Goal: Task Accomplishment & Management: Use online tool/utility

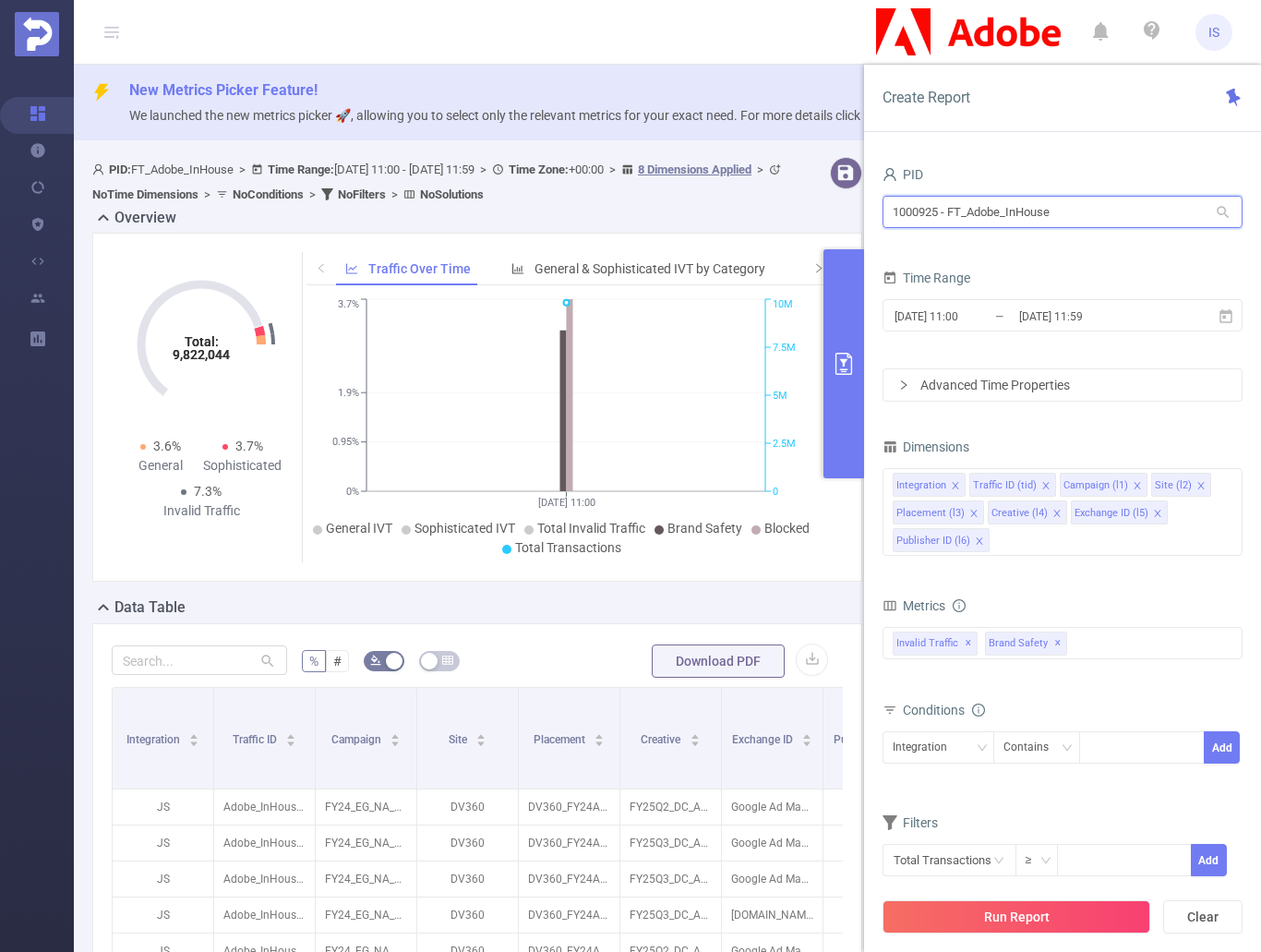
click at [1151, 210] on input "1000925 - FT_Adobe_InHouse" at bounding box center [1062, 212] width 360 height 33
drag, startPoint x: 1151, startPoint y: 210, endPoint x: 825, endPoint y: 206, distance: 326.0
click at [825, 206] on section "PID: FT_Adobe_InHouse > Time Range: 2025-09-01 11:00 - 2025-09-01 11:59 > Time …" at bounding box center [668, 767] width 1187 height 1235
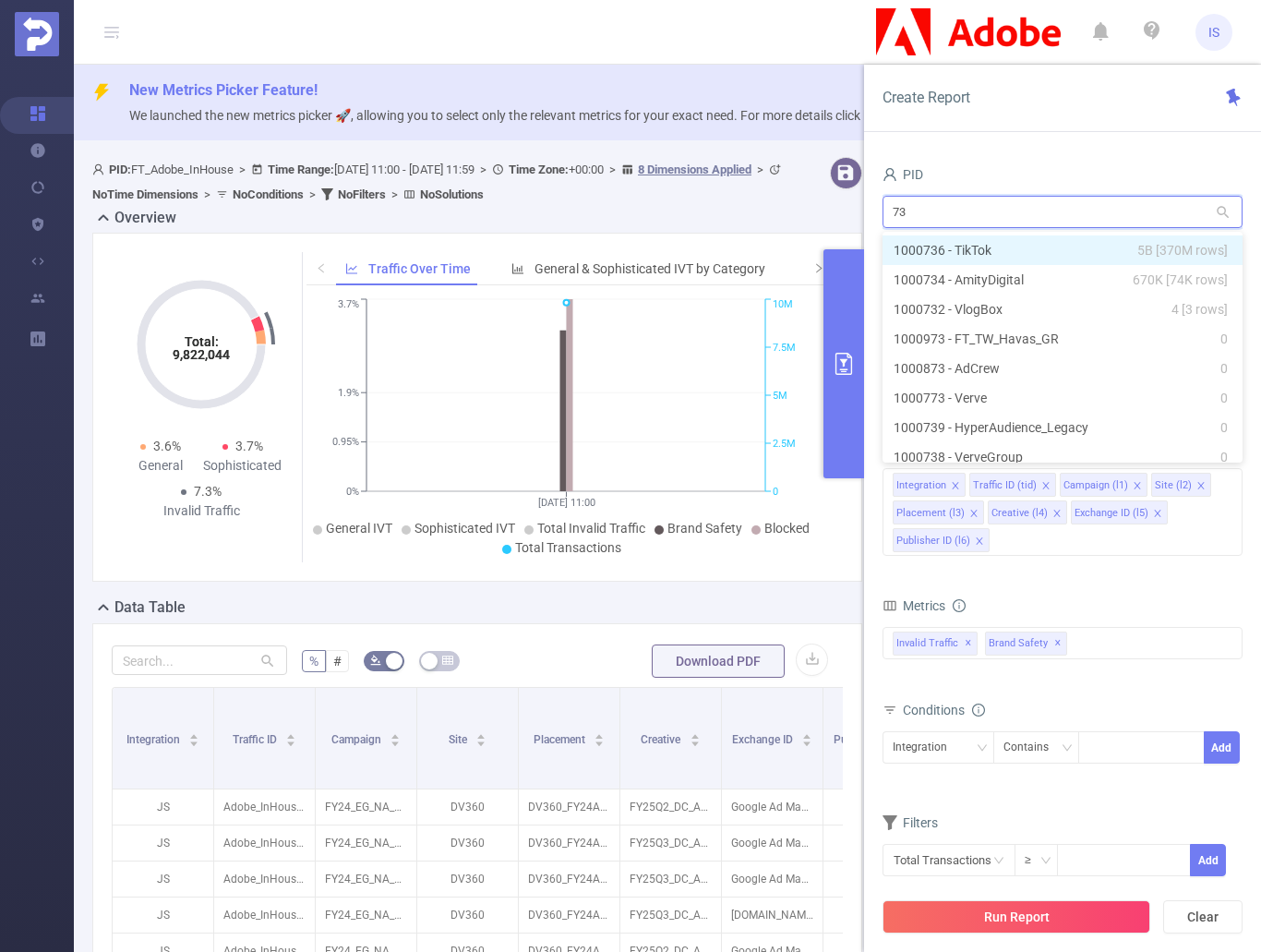
type input "736"
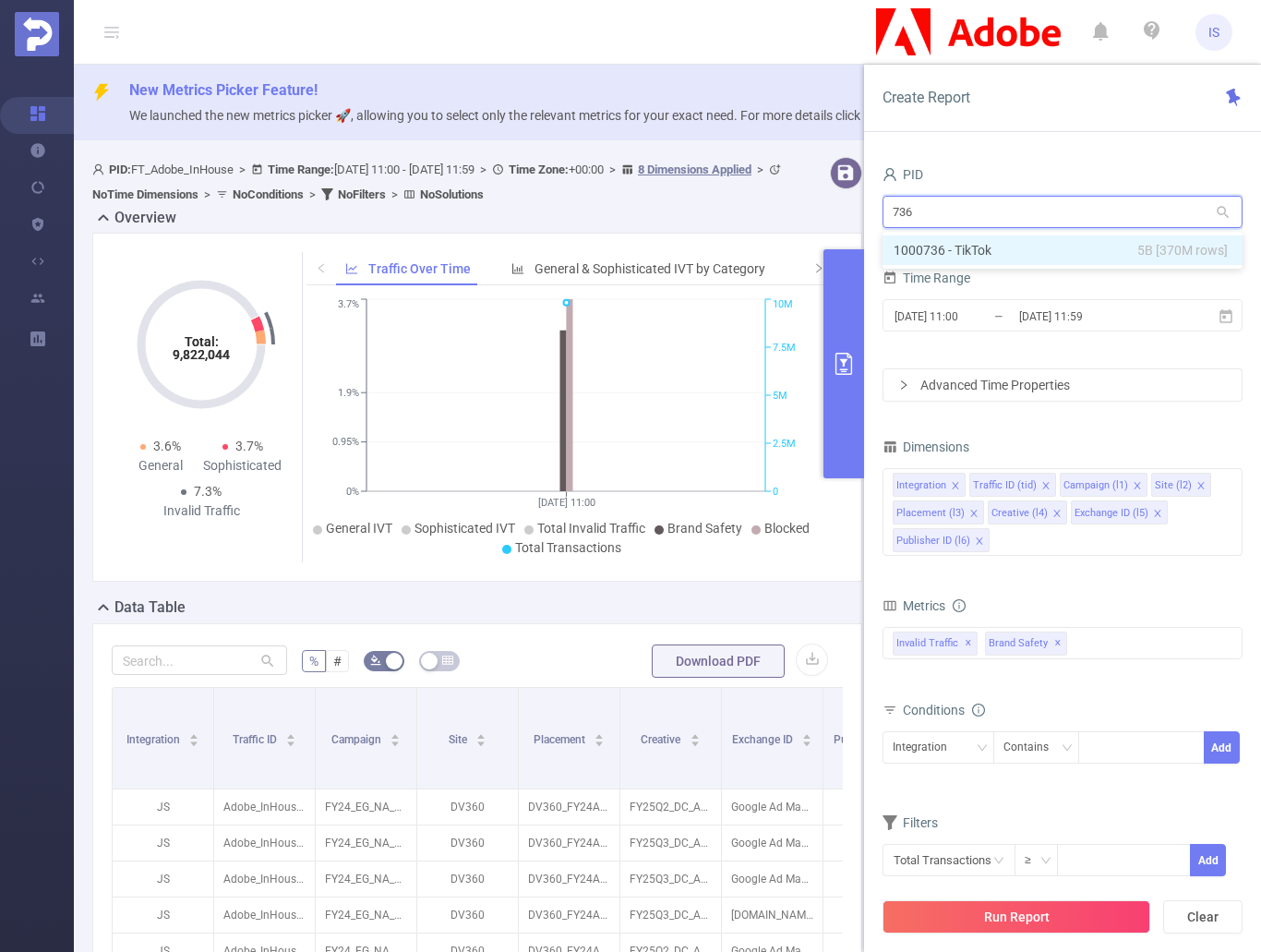
click at [1012, 255] on li "1000736 - TikTok 5B [370M rows]" at bounding box center [1062, 251] width 360 height 30
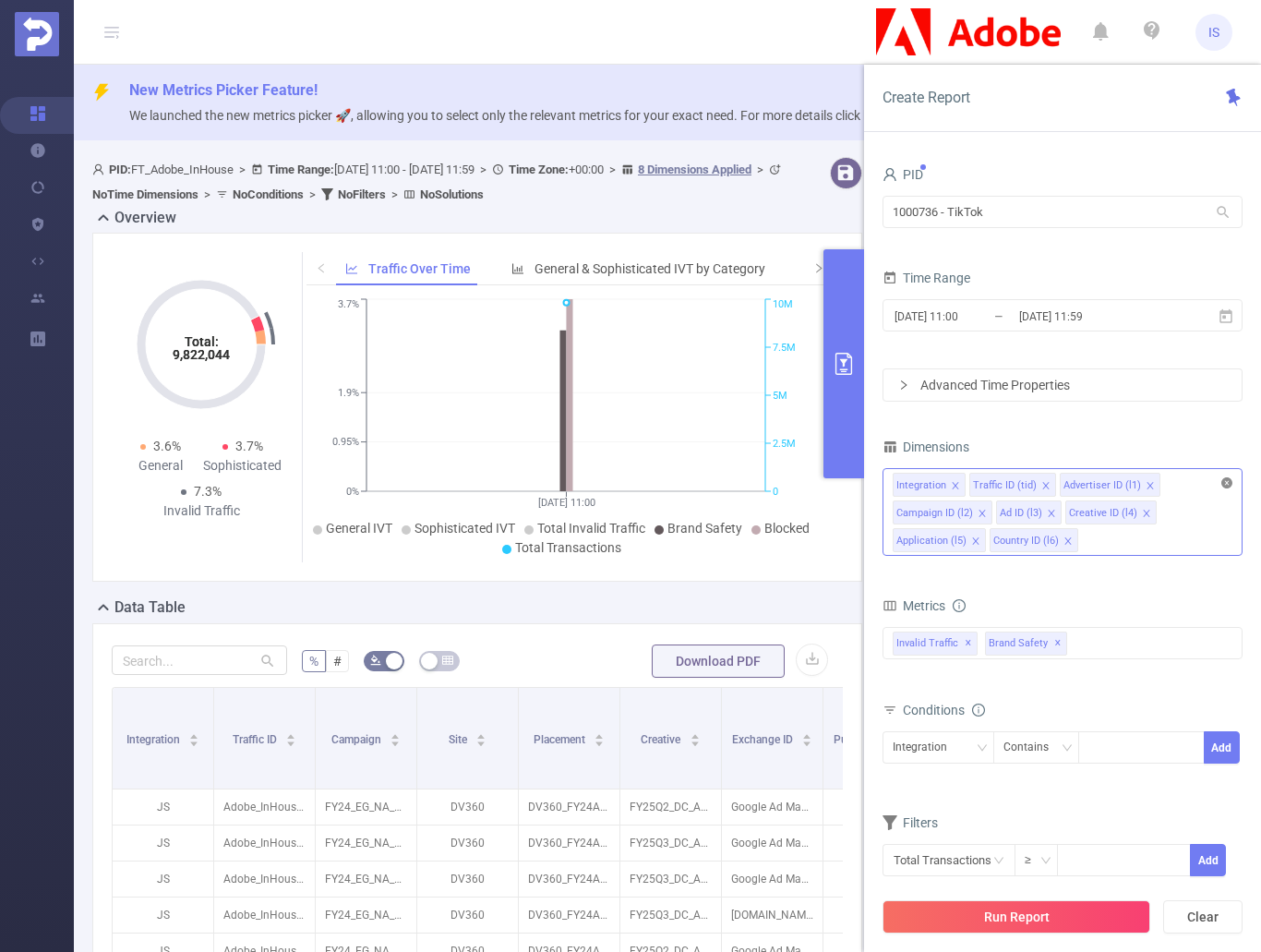
click at [1225, 483] on icon "icon: close-circle" at bounding box center [1226, 482] width 11 height 11
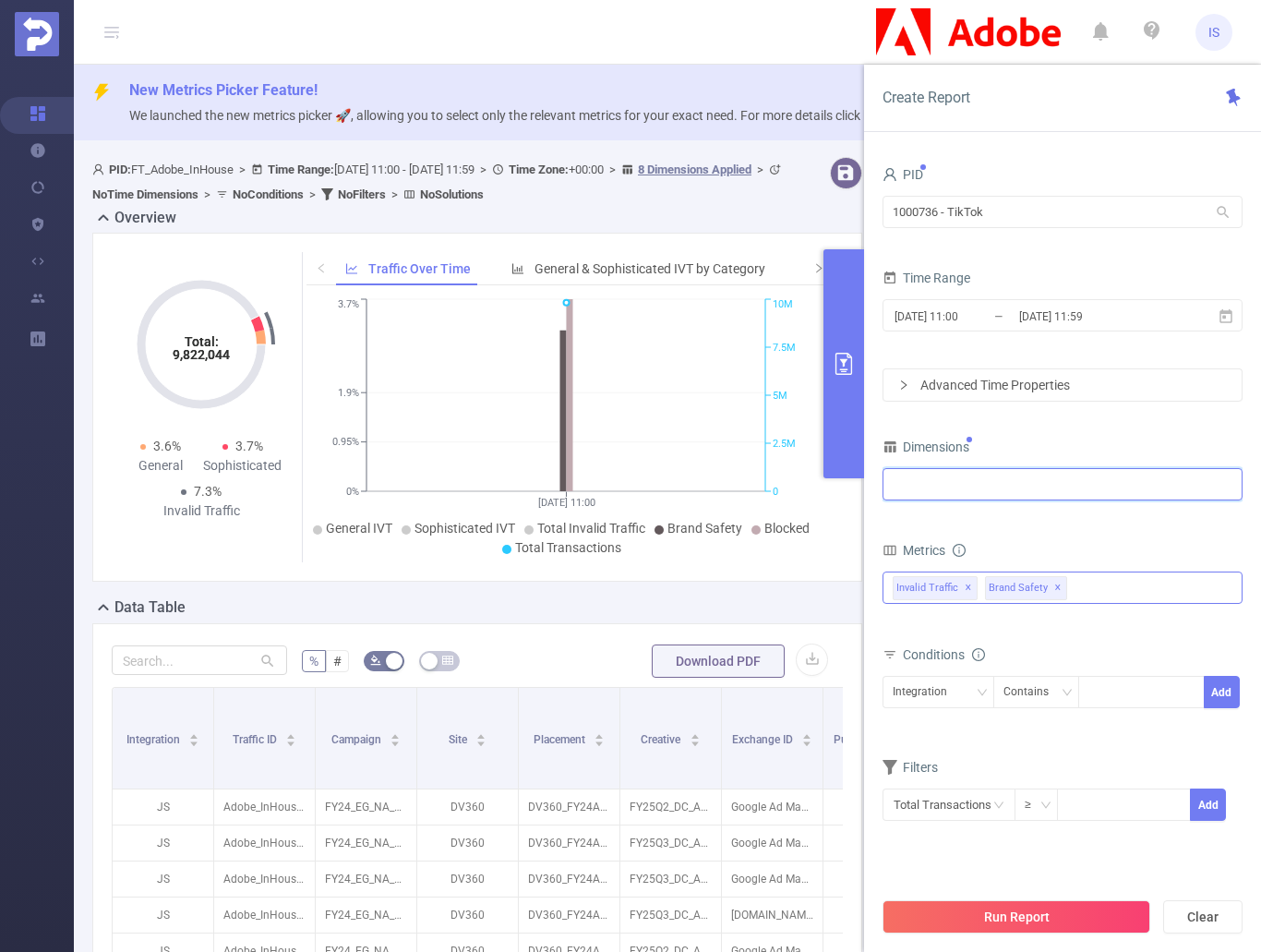
click at [1054, 582] on span "✕" at bounding box center [1057, 587] width 7 height 22
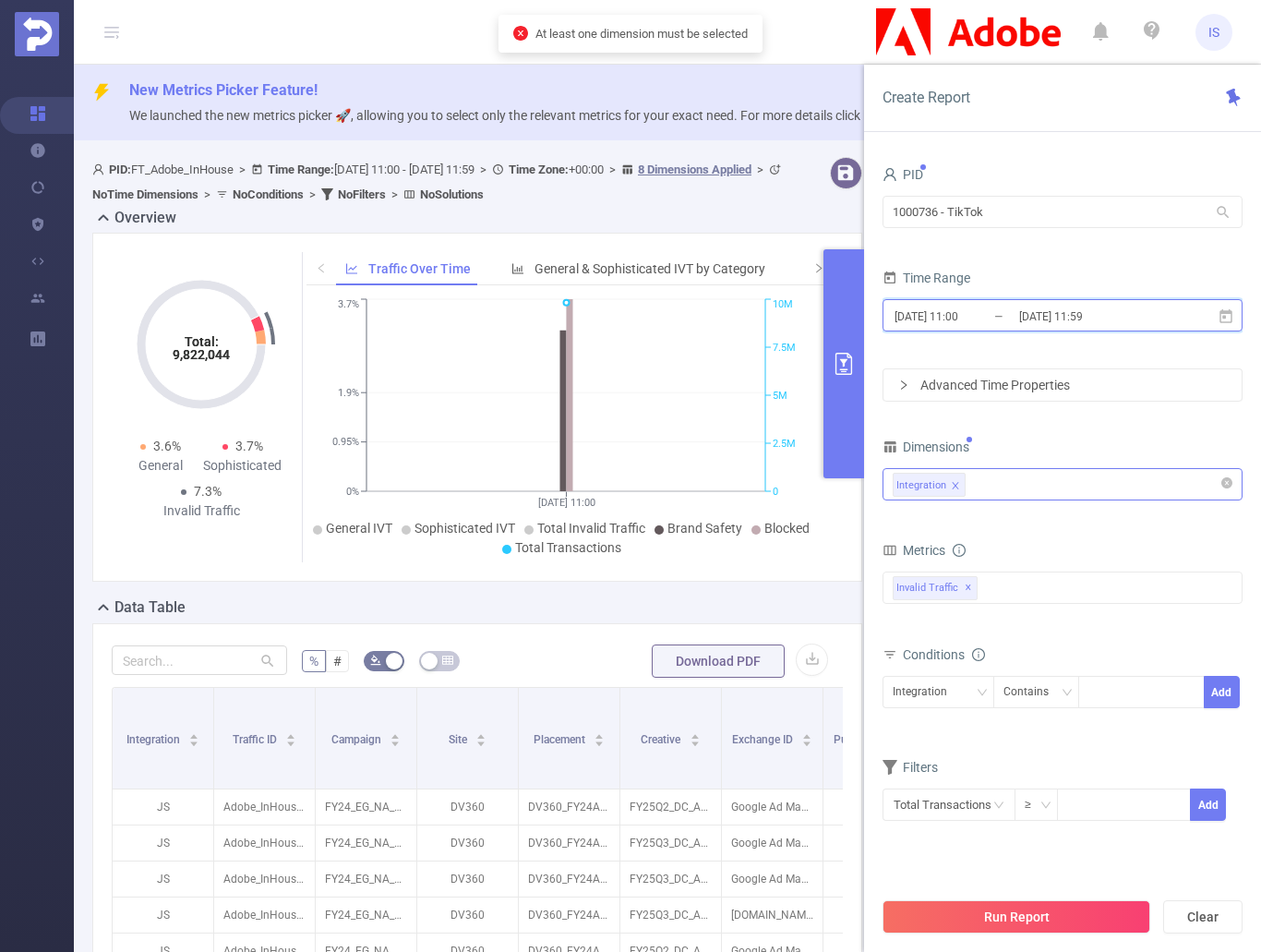
click at [1219, 316] on icon at bounding box center [1225, 316] width 17 height 17
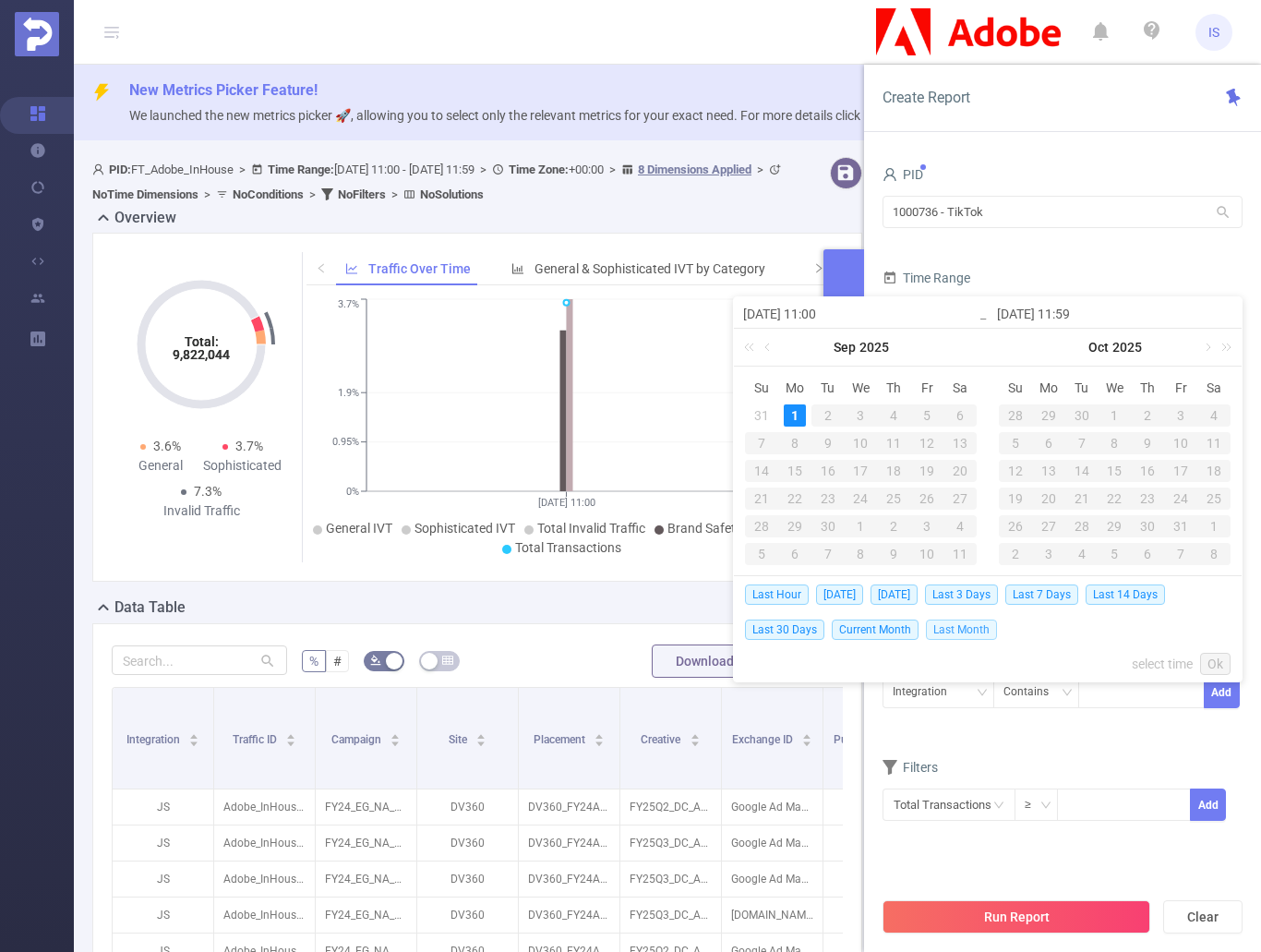
click at [952, 629] on span "Last Month" at bounding box center [961, 629] width 71 height 20
type input "2025-08-01 00:00"
type input "2025-08-31 23:59"
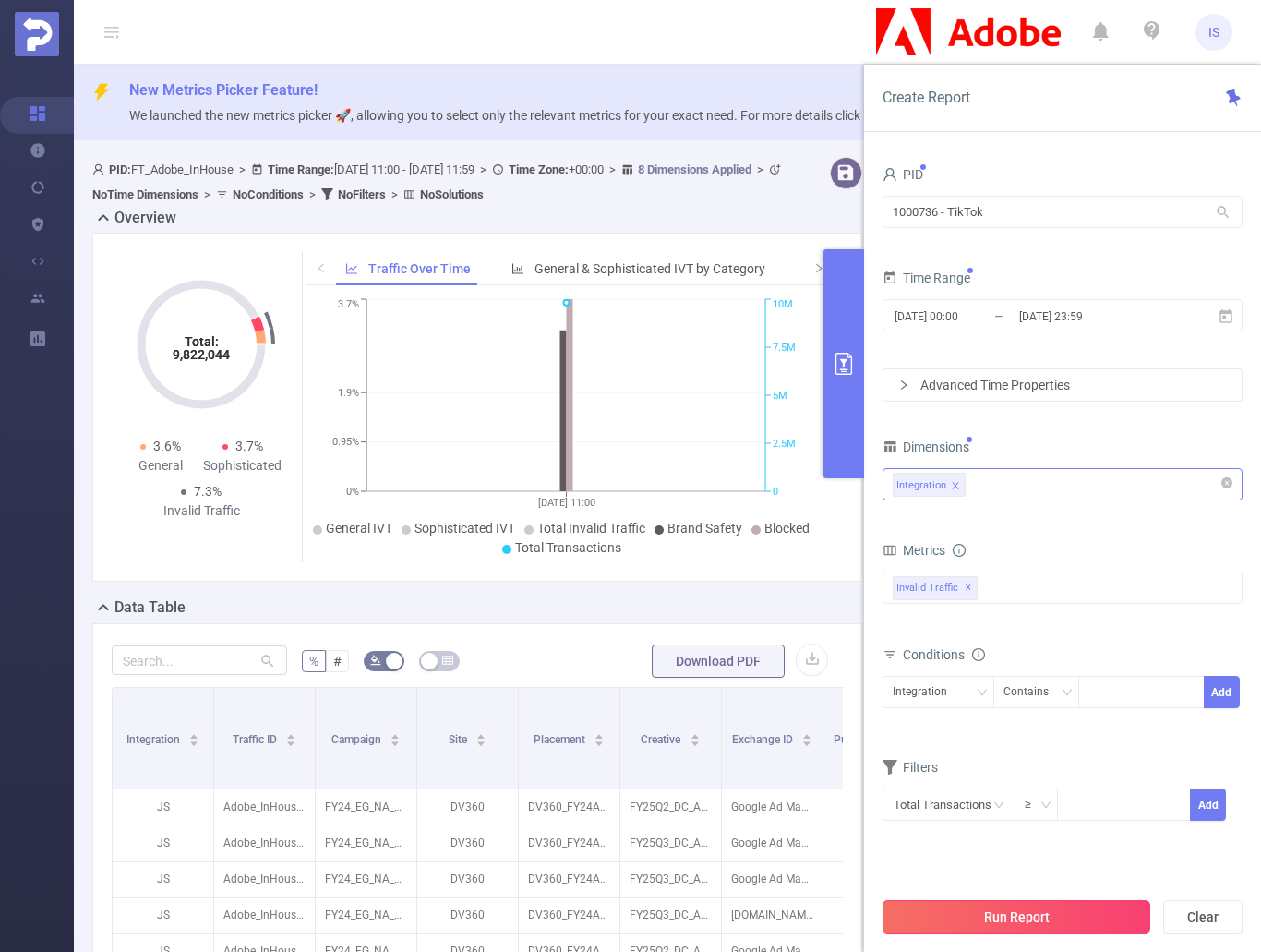
click at [1016, 906] on button "Run Report" at bounding box center [1016, 916] width 267 height 34
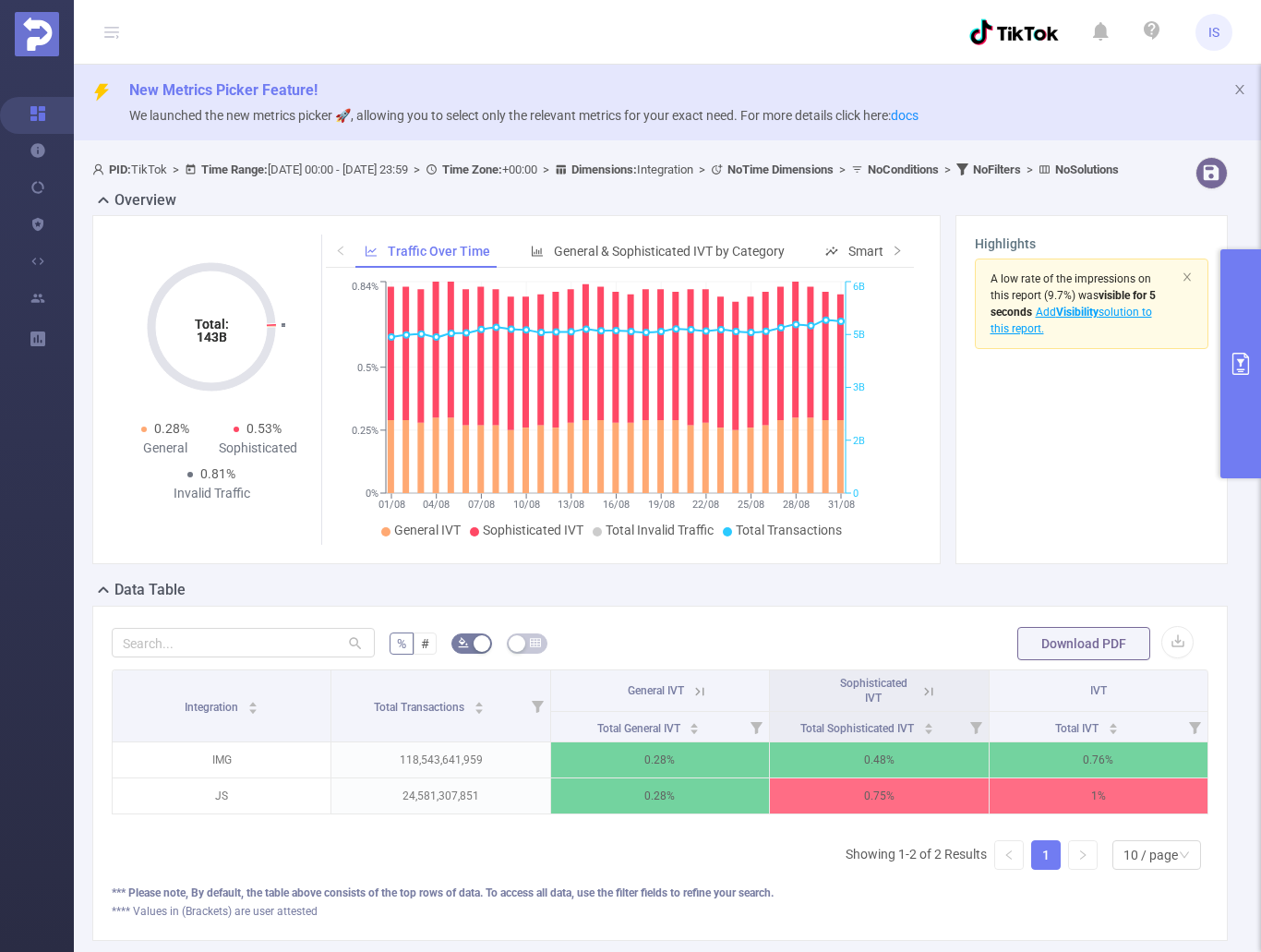
click at [1232, 399] on button "primary" at bounding box center [1240, 364] width 41 height 229
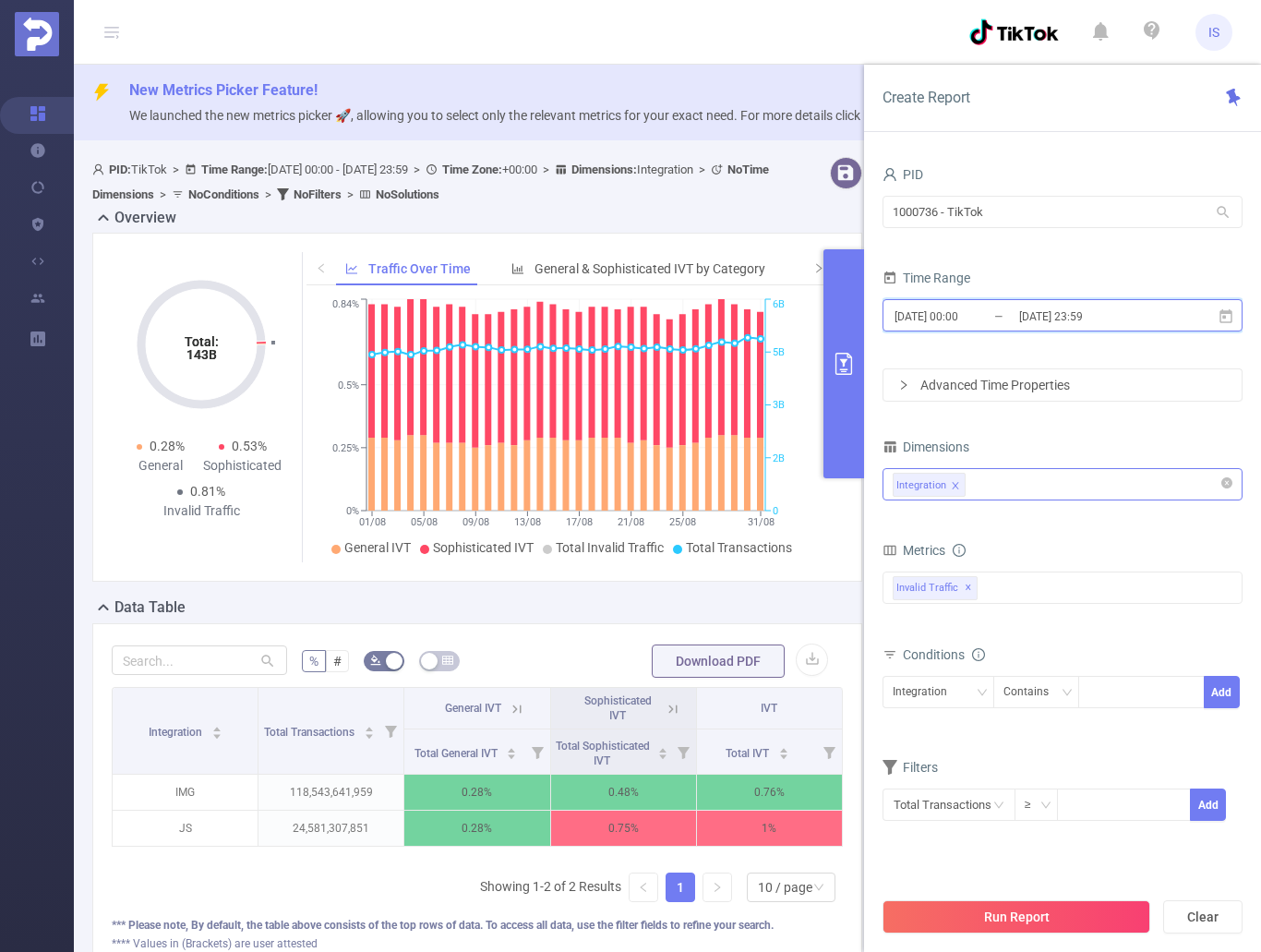
click at [1236, 312] on span "2025-08-01 00:00 _ 2025-08-31 23:59" at bounding box center [1062, 315] width 360 height 33
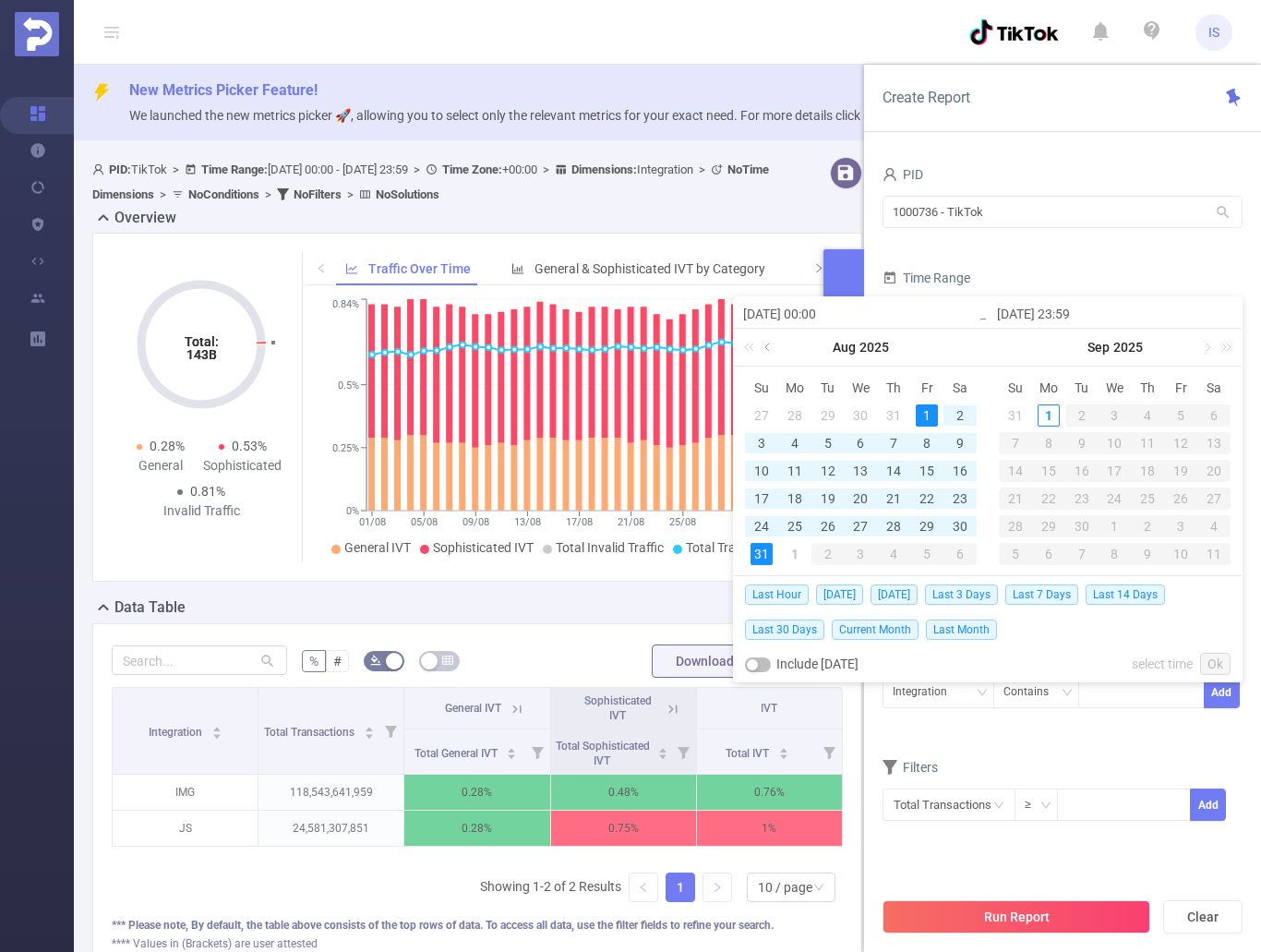
click at [772, 354] on link at bounding box center [769, 347] width 17 height 37
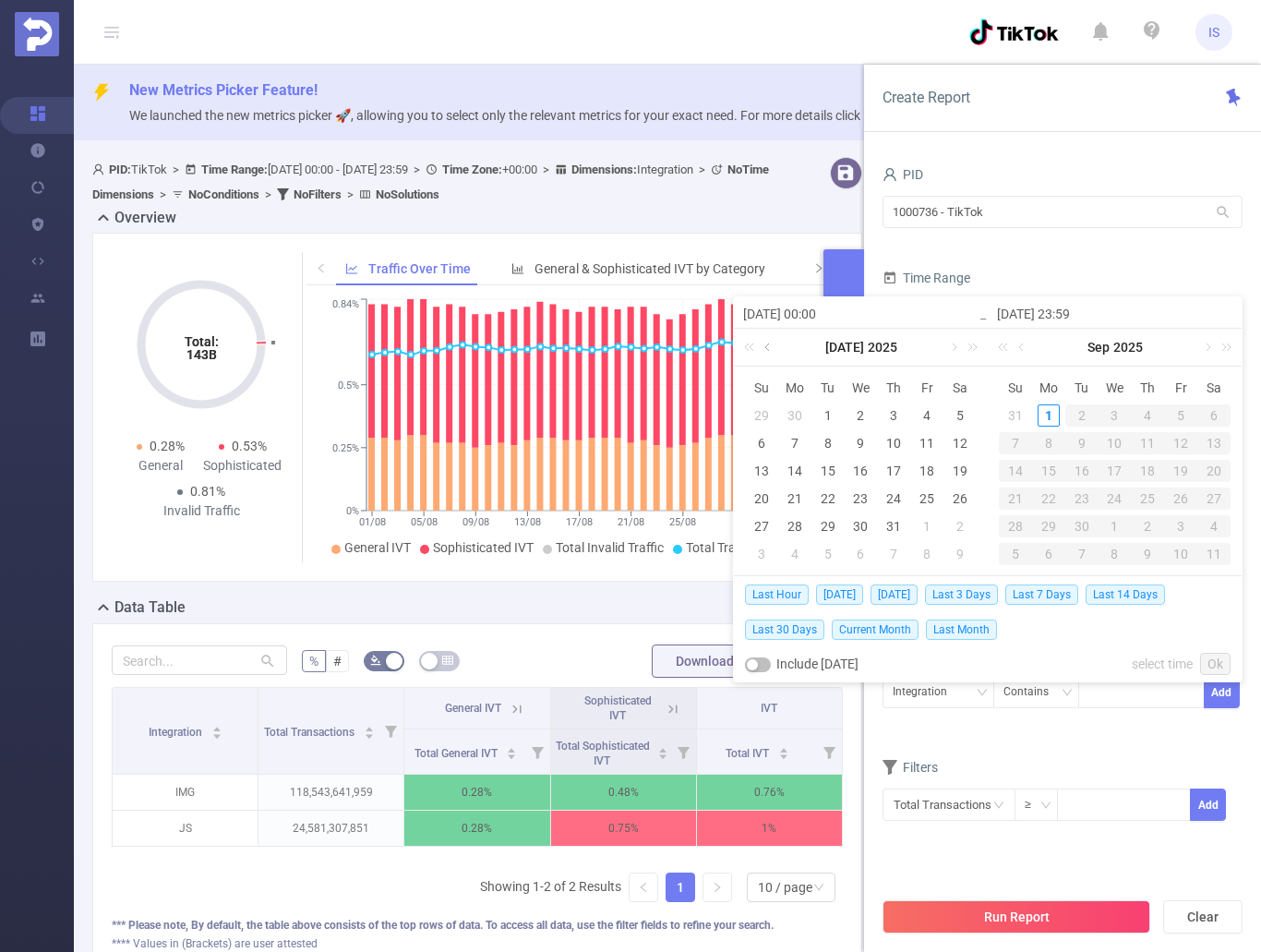
click at [772, 352] on link at bounding box center [769, 347] width 17 height 37
click at [772, 353] on link at bounding box center [769, 347] width 17 height 37
click at [955, 347] on link at bounding box center [952, 347] width 17 height 37
click at [756, 412] on div "1" at bounding box center [761, 415] width 22 height 22
click at [1025, 346] on link at bounding box center [1022, 347] width 17 height 37
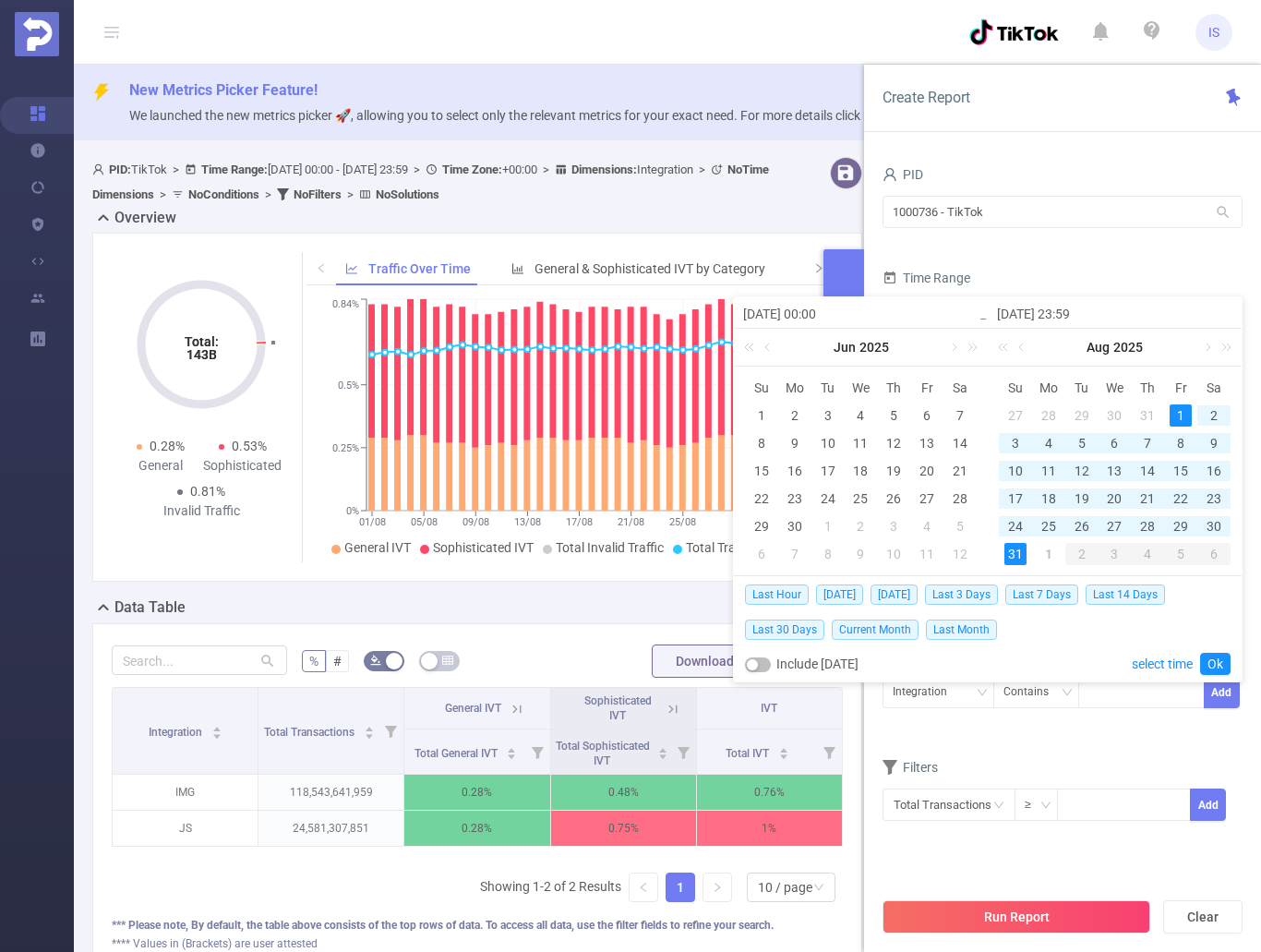
click at [1022, 549] on div "31" at bounding box center [1015, 554] width 22 height 22
type input "2025-06-01 00:00"
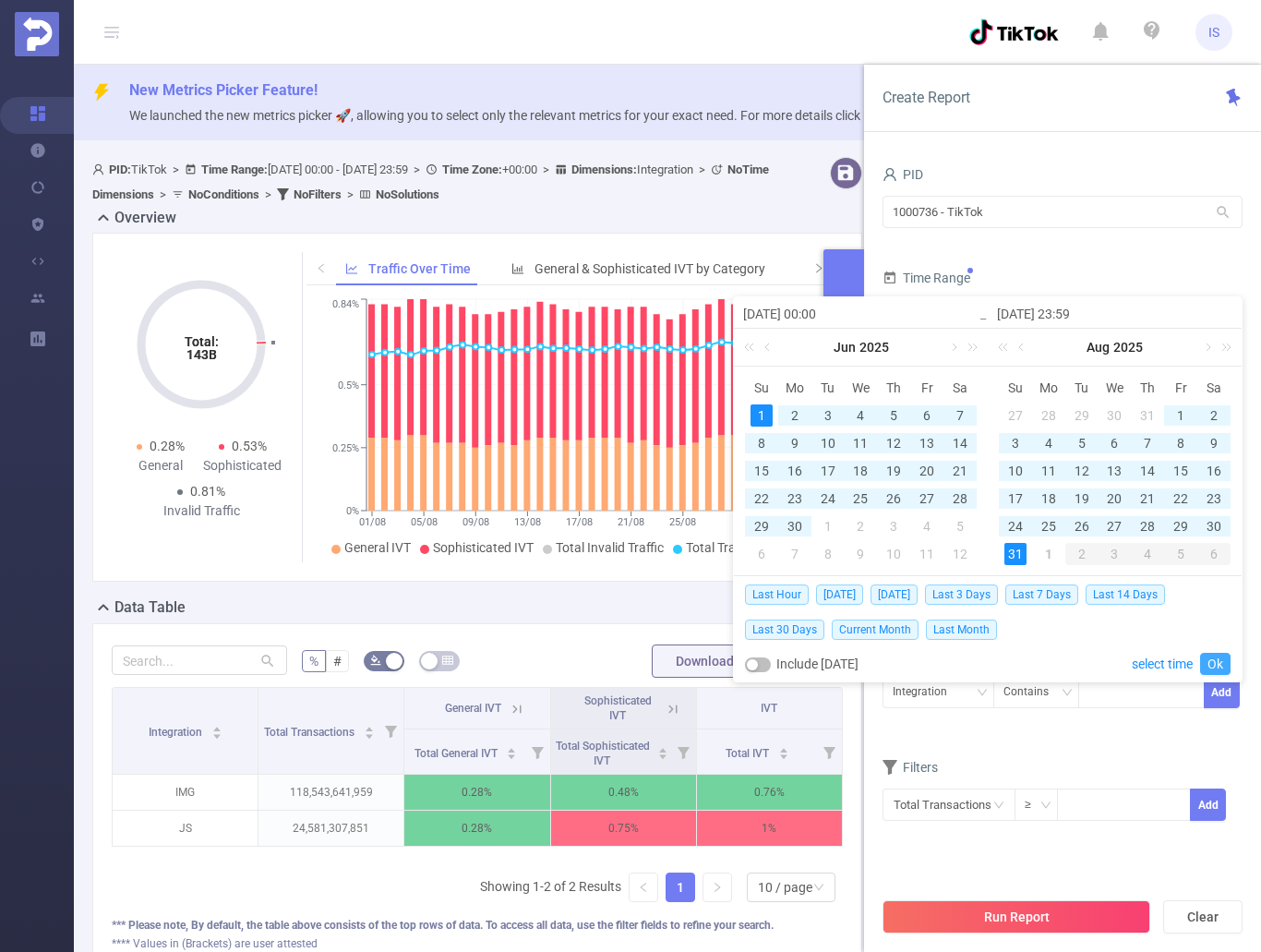
click at [1218, 666] on link "Ok" at bounding box center [1214, 664] width 31 height 22
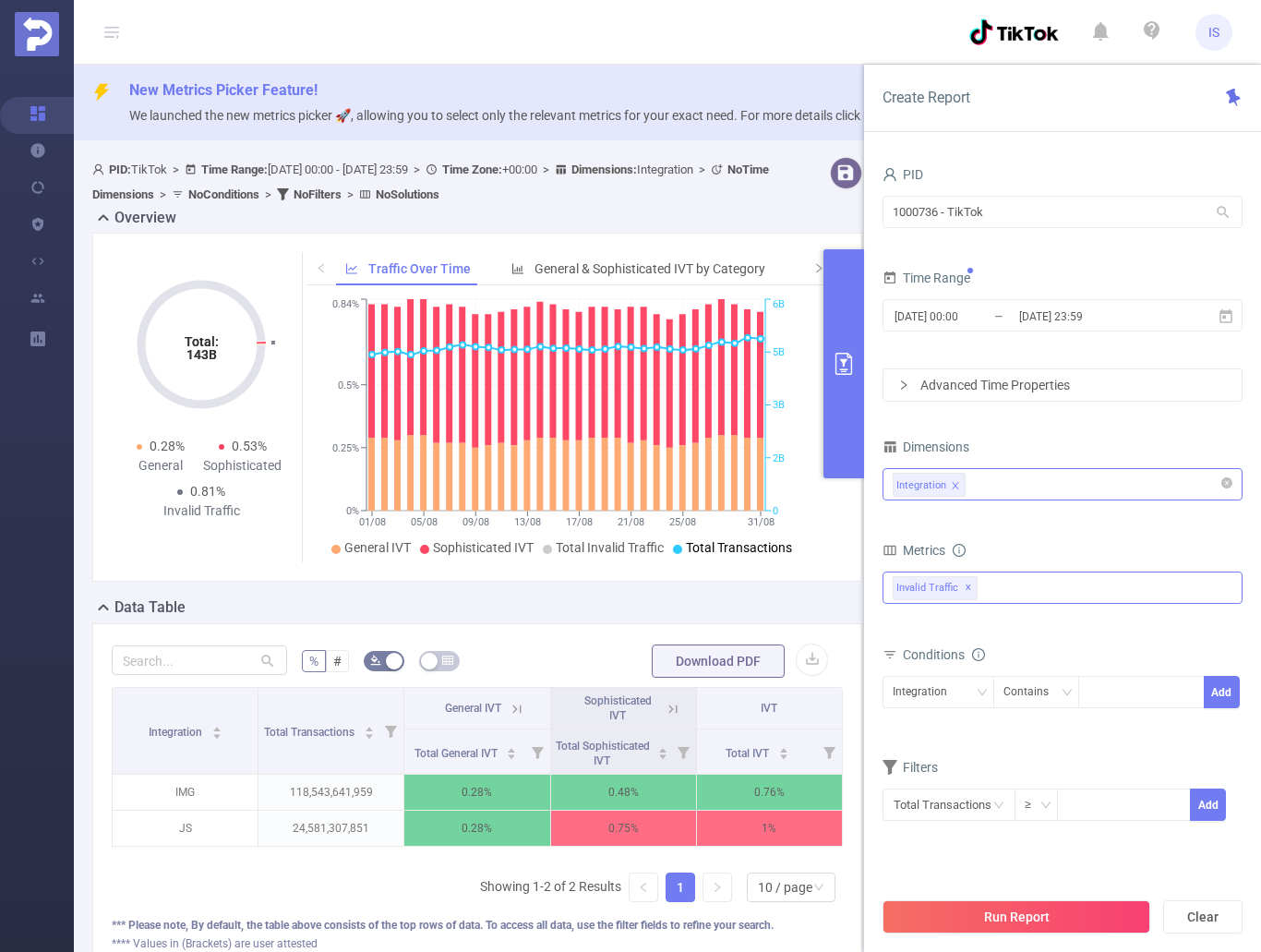
click at [1026, 587] on div "Invalid Traffic ✕" at bounding box center [1062, 587] width 360 height 33
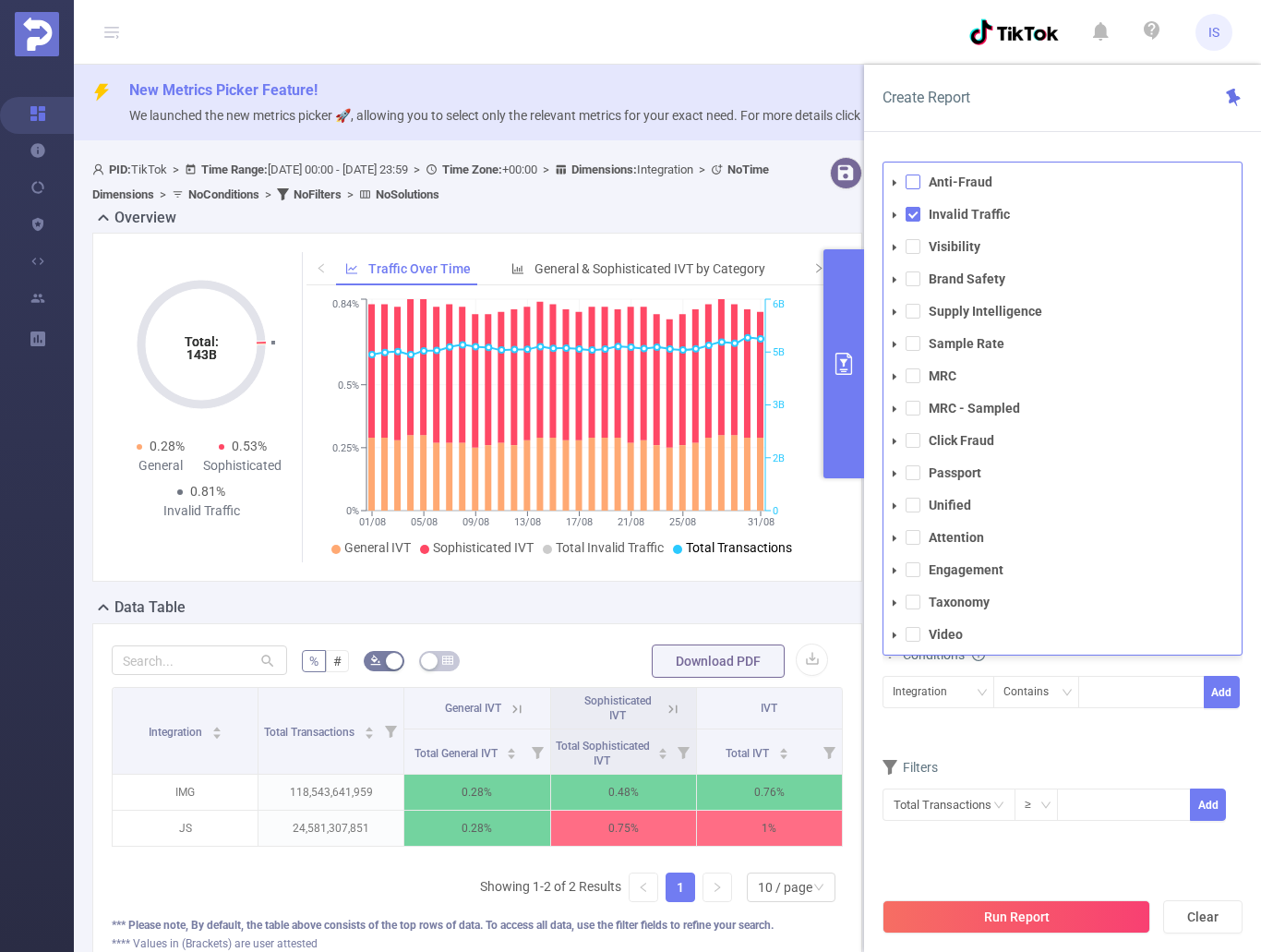
click at [914, 184] on span at bounding box center [912, 181] width 15 height 15
click at [1122, 740] on form "Dimensions Integration Metrics total Total General IVT Data Centers Disclosed B…" at bounding box center [1062, 639] width 360 height 411
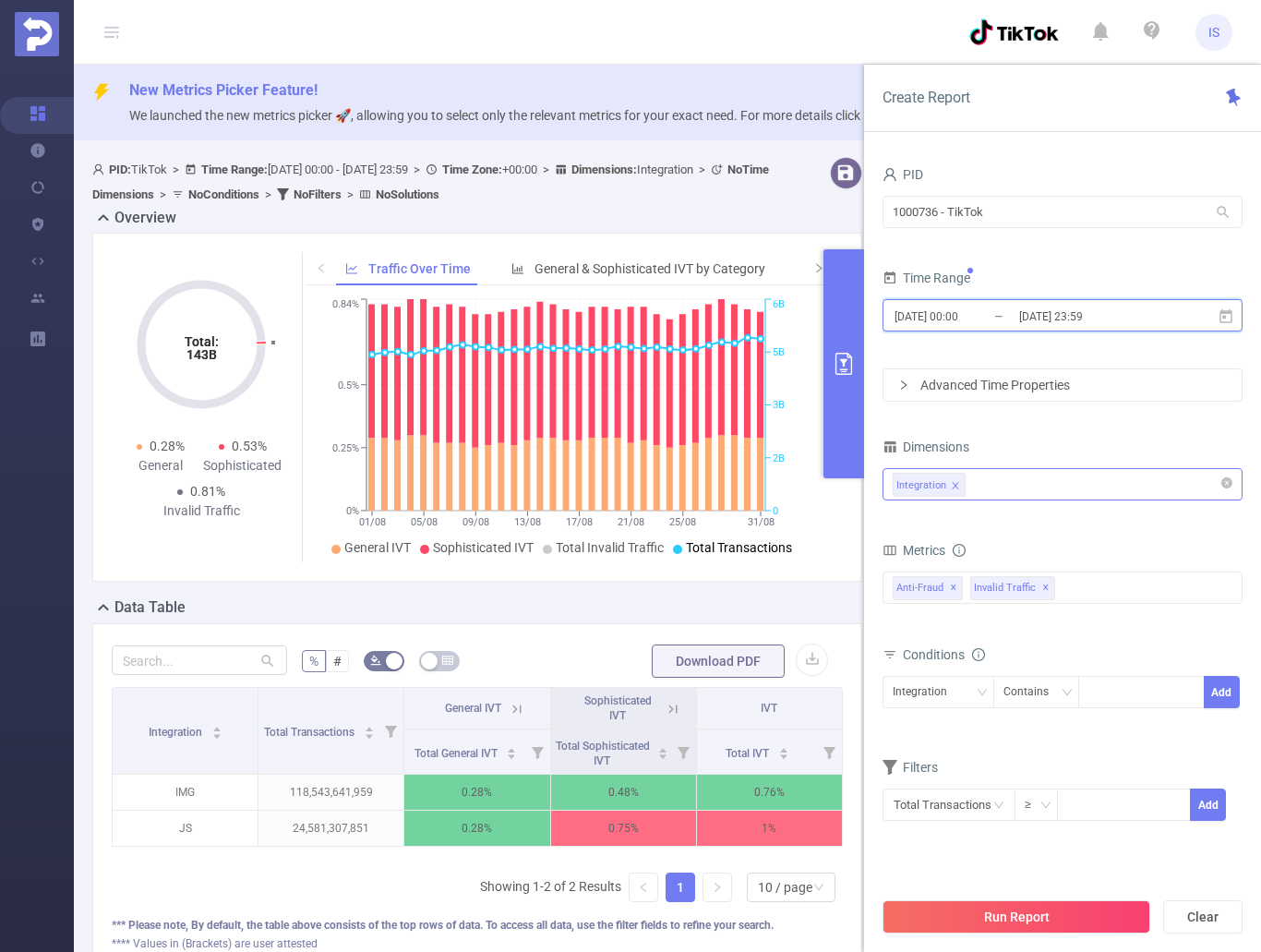
click at [1221, 308] on icon at bounding box center [1225, 316] width 17 height 17
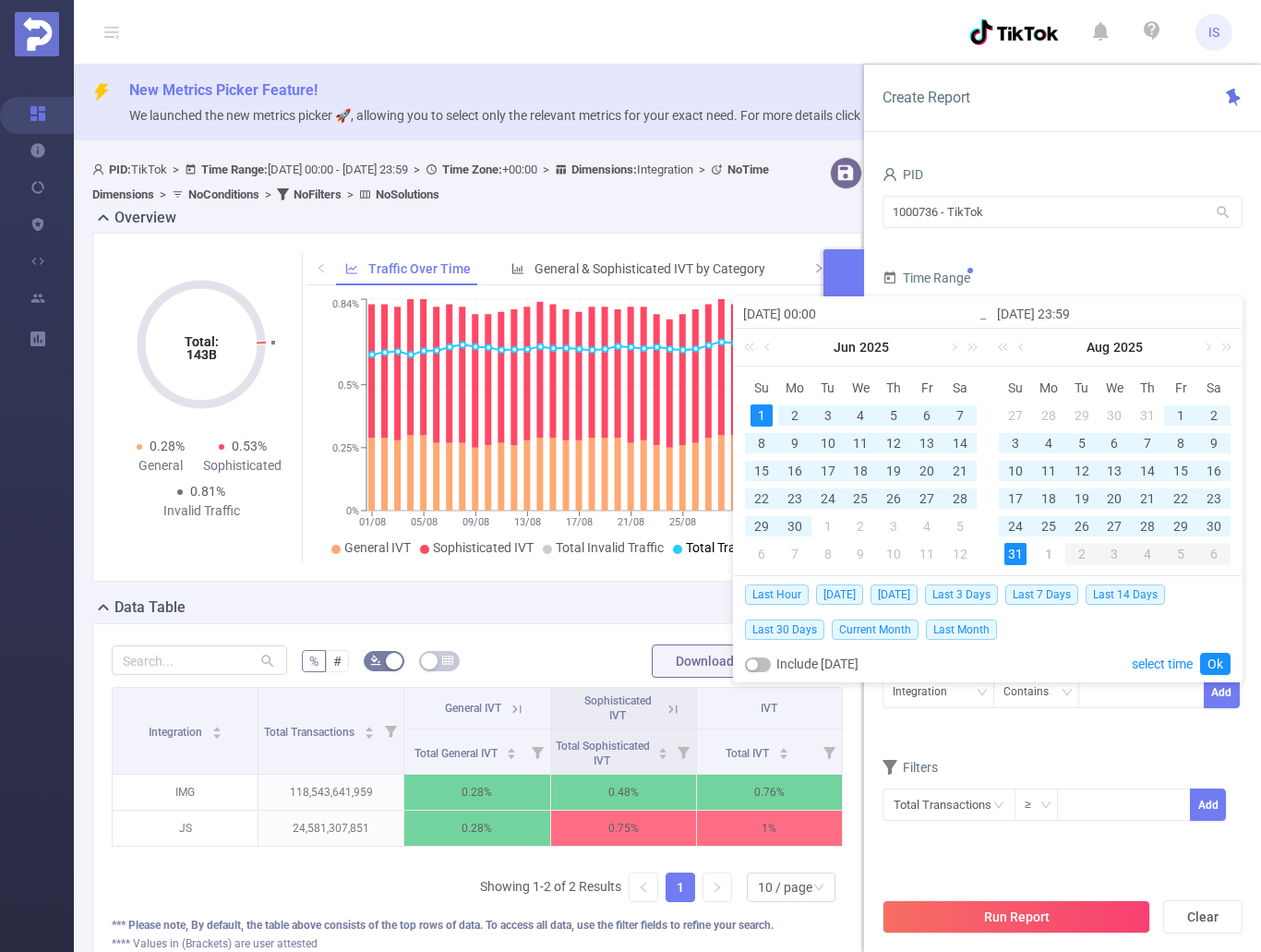
click at [759, 414] on div "1" at bounding box center [761, 415] width 22 height 22
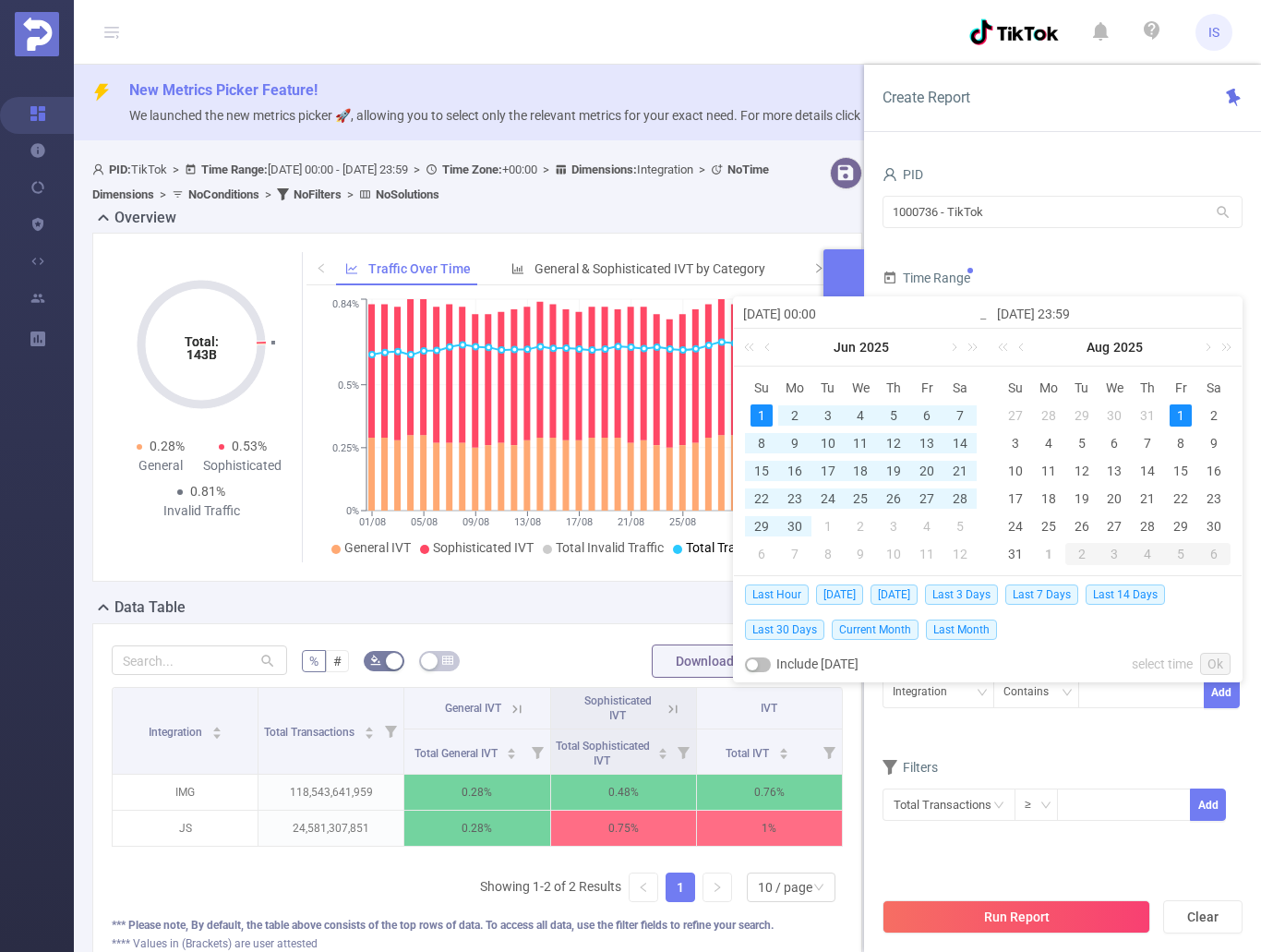
drag, startPoint x: 1208, startPoint y: 346, endPoint x: 1198, endPoint y: 366, distance: 22.4
click at [1208, 346] on link at bounding box center [1206, 347] width 17 height 37
click at [1053, 411] on div "1" at bounding box center [1048, 415] width 22 height 22
type input "[DATE] 23:59"
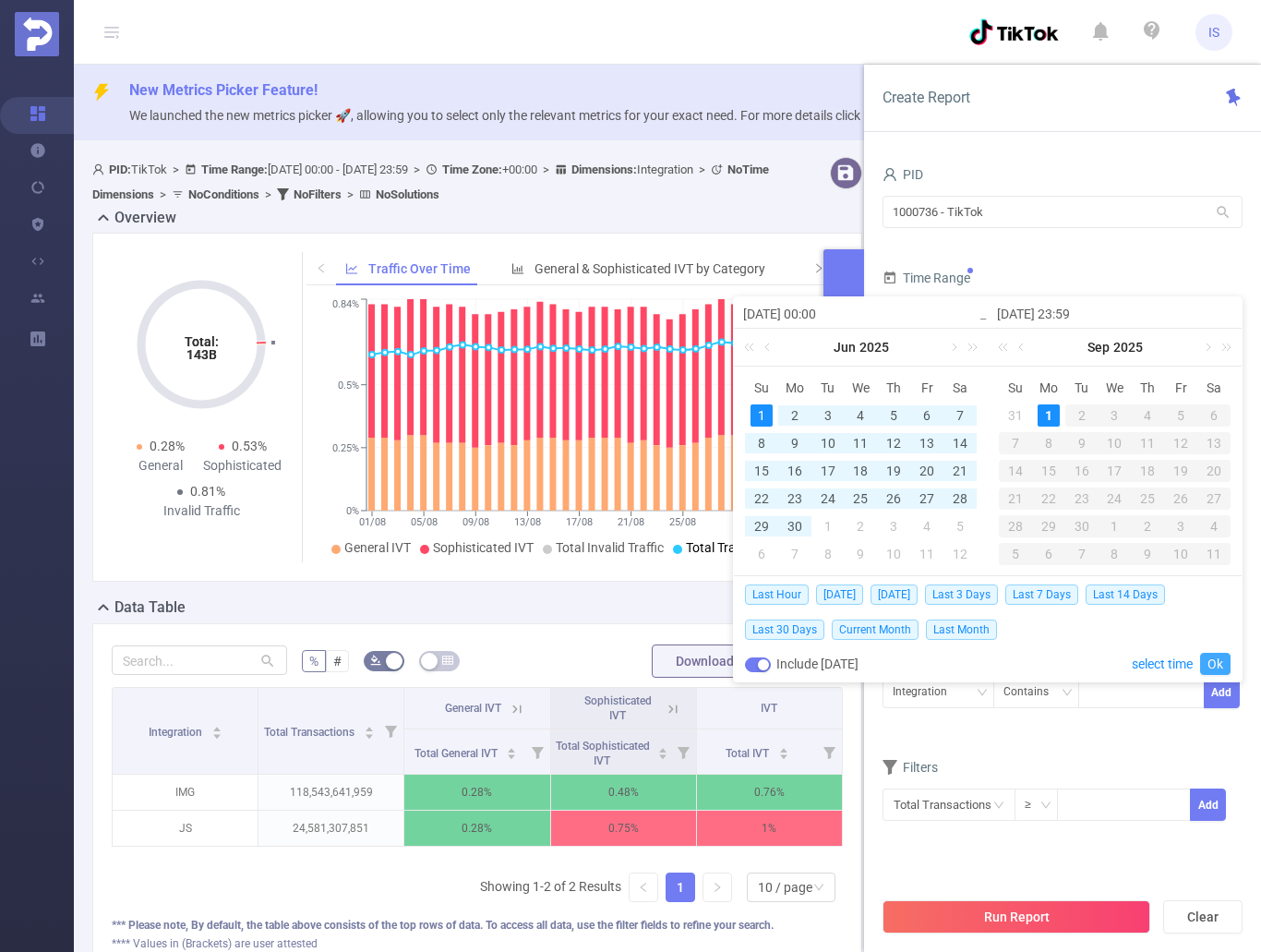
click at [1210, 664] on link "Ok" at bounding box center [1214, 664] width 31 height 22
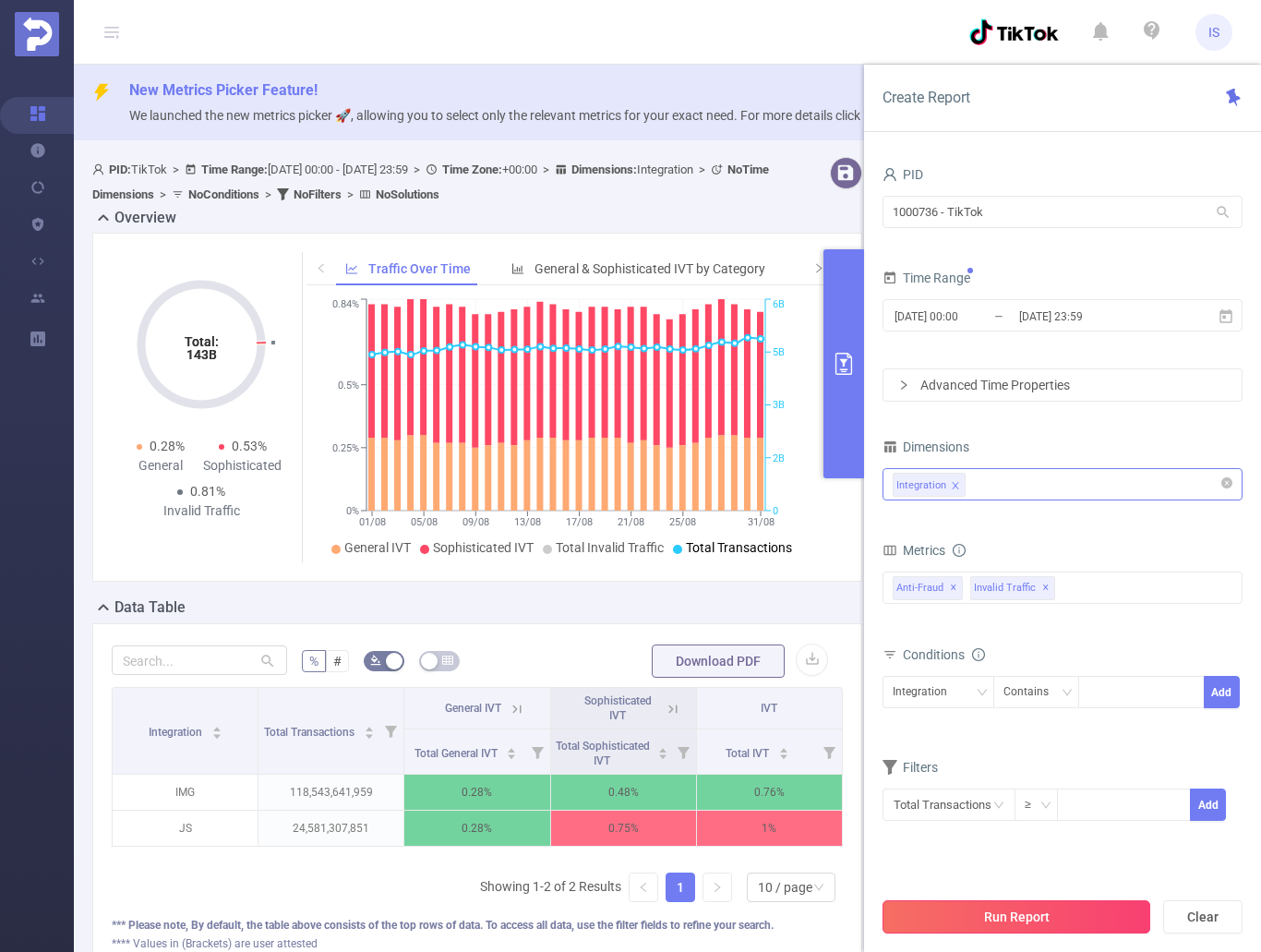
click at [1012, 916] on button "Run Report" at bounding box center [1016, 916] width 267 height 34
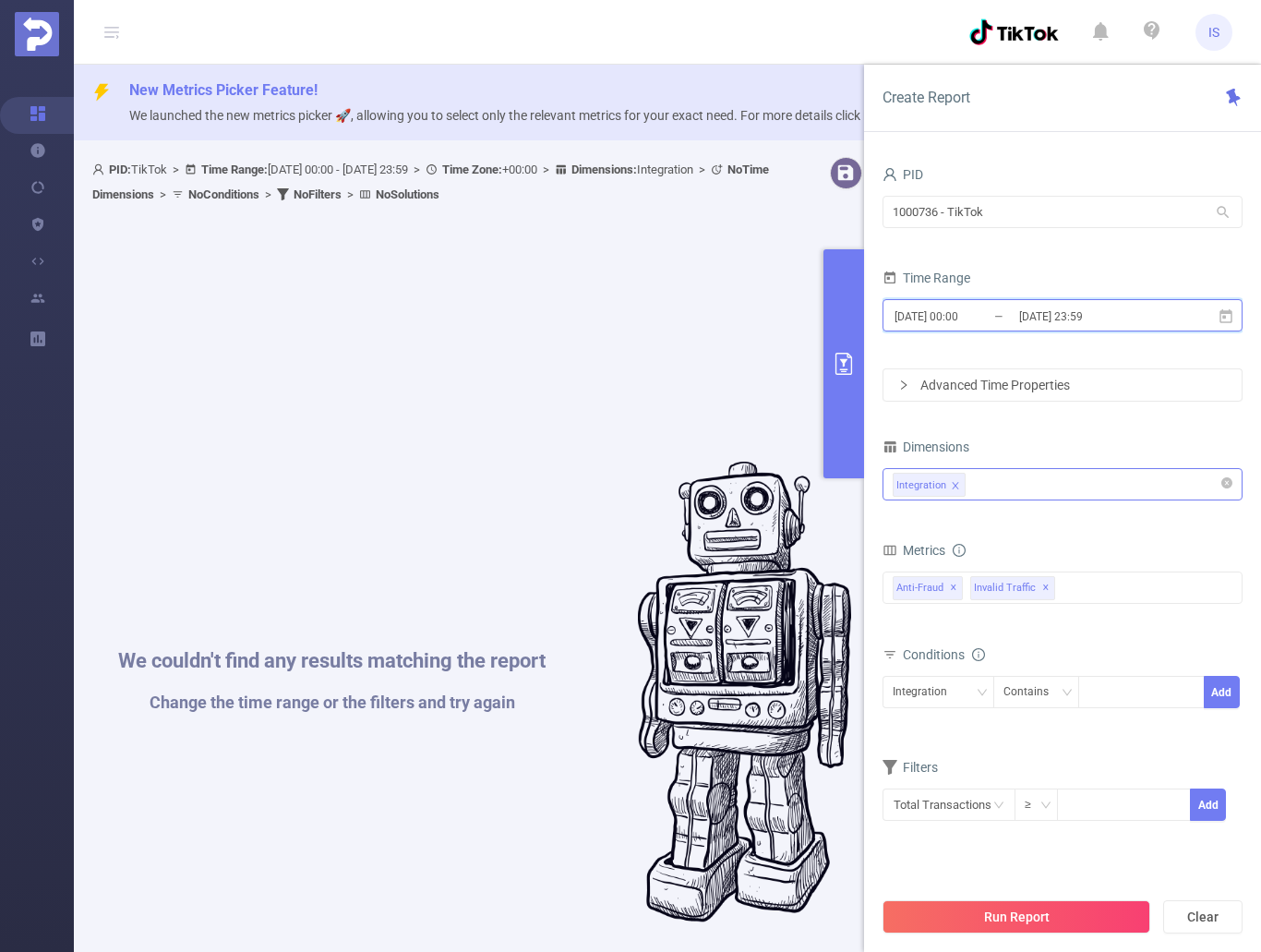
click at [1228, 324] on span "2025-06-01 00:00 _ 2025-09-01 23:59" at bounding box center [1062, 315] width 360 height 33
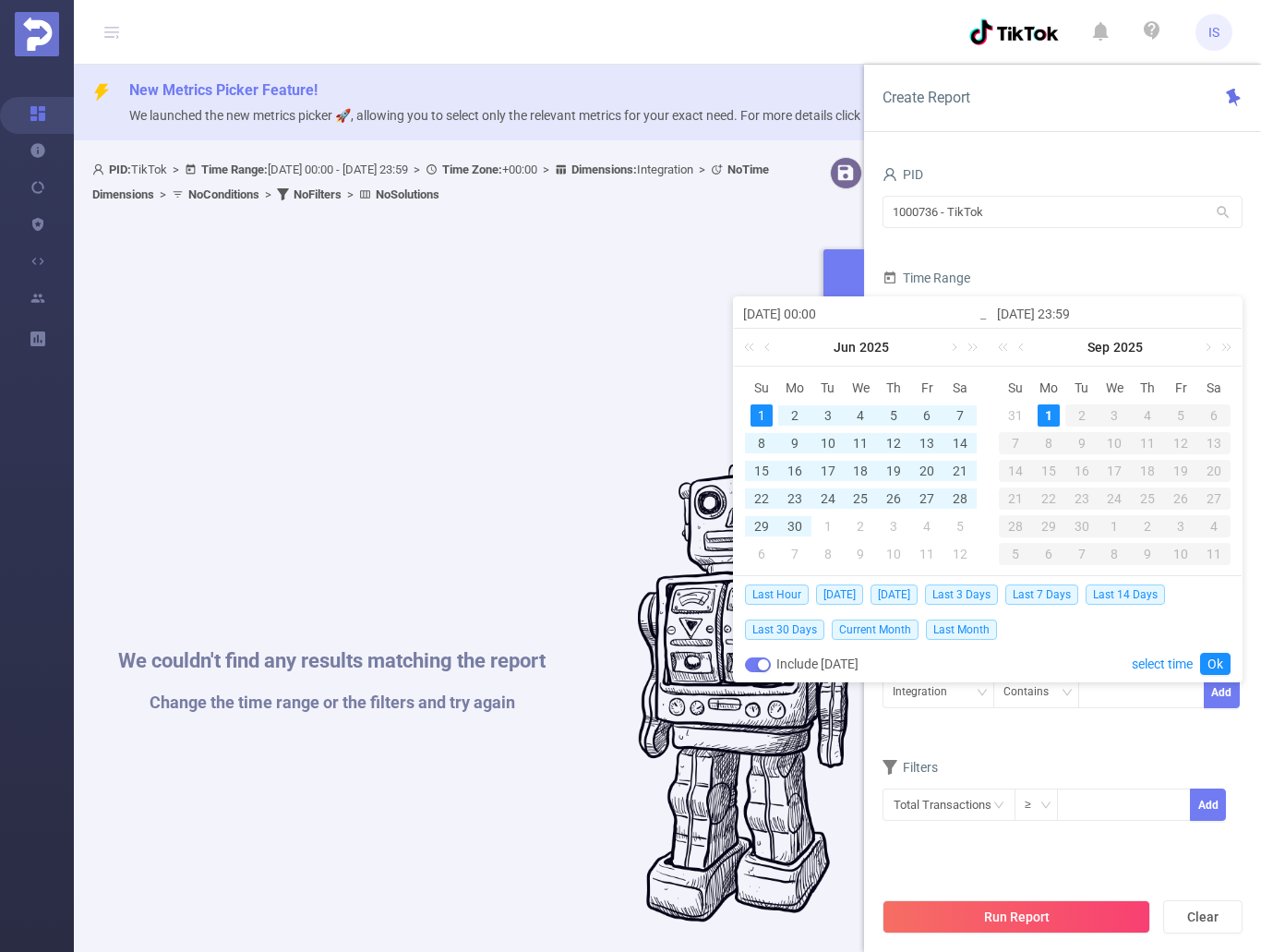
click at [767, 412] on div "1" at bounding box center [761, 415] width 22 height 22
click at [797, 523] on div "30" at bounding box center [794, 526] width 22 height 22
type input "2025-06-30 23:59"
click at [1221, 661] on link "Ok" at bounding box center [1214, 664] width 31 height 22
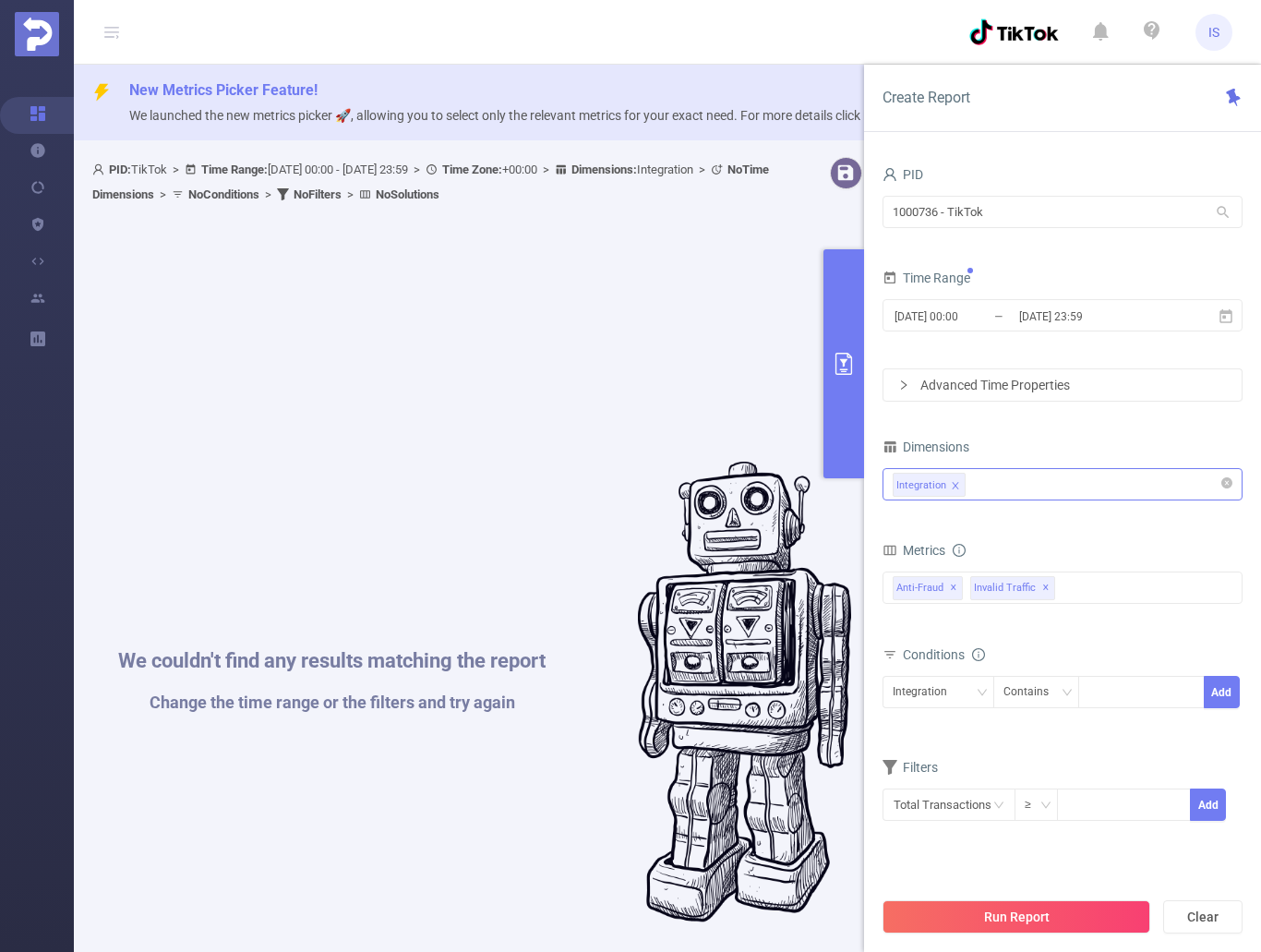
drag, startPoint x: 1060, startPoint y: 910, endPoint x: 1092, endPoint y: 900, distance: 33.5
click at [1061, 910] on button "Run Report" at bounding box center [1016, 916] width 267 height 34
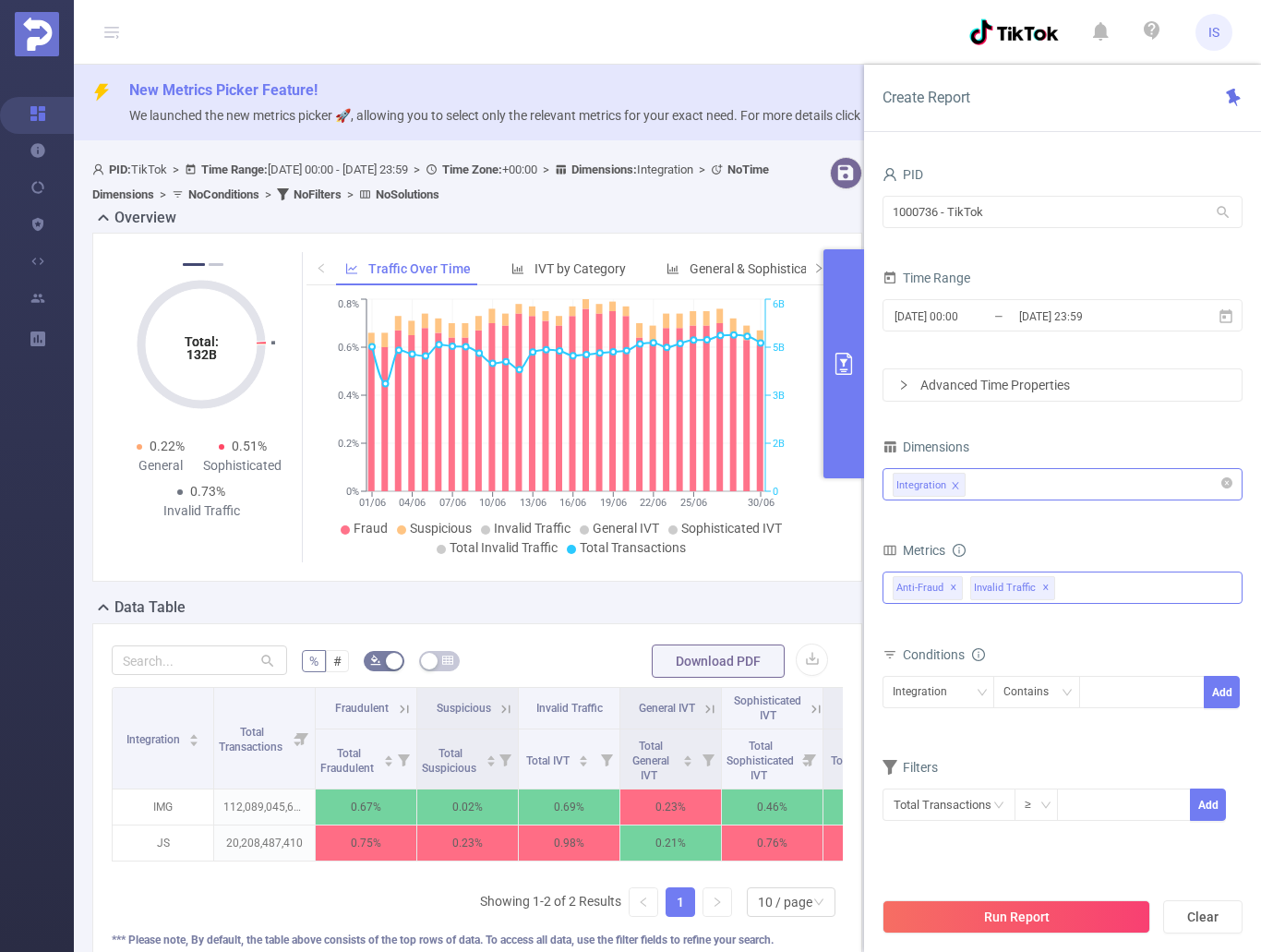
click at [1129, 588] on div "Anti-Fraud Invalid Traffic Visibility Brand Safety Supply Intelligence Sample R…" at bounding box center [1062, 587] width 360 height 33
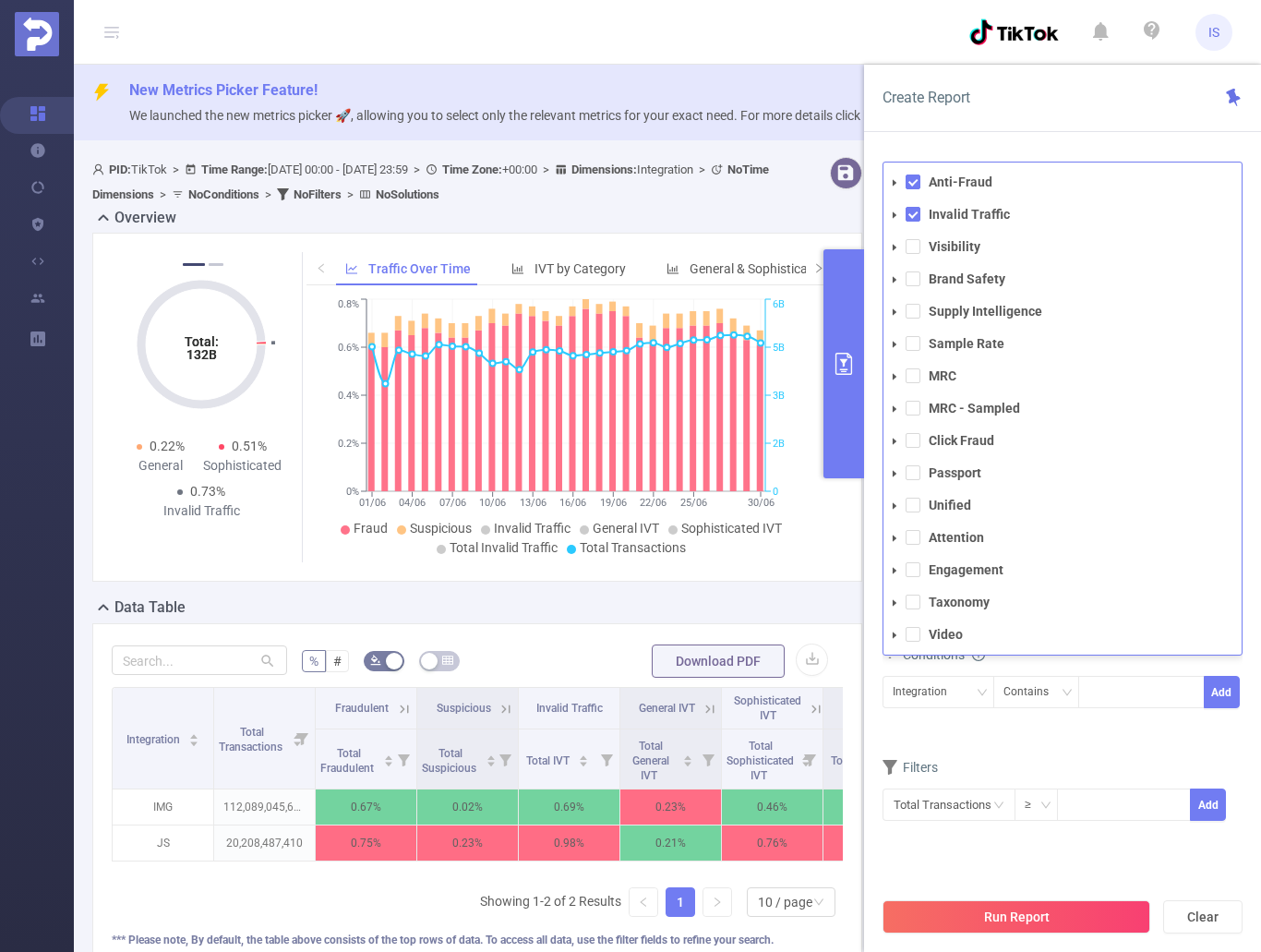
click at [1084, 130] on div "Create Report PID 1000736 - TikTok 1000736 - TikTok Time Range 2025-06-01 00:00…" at bounding box center [1062, 507] width 397 height 887
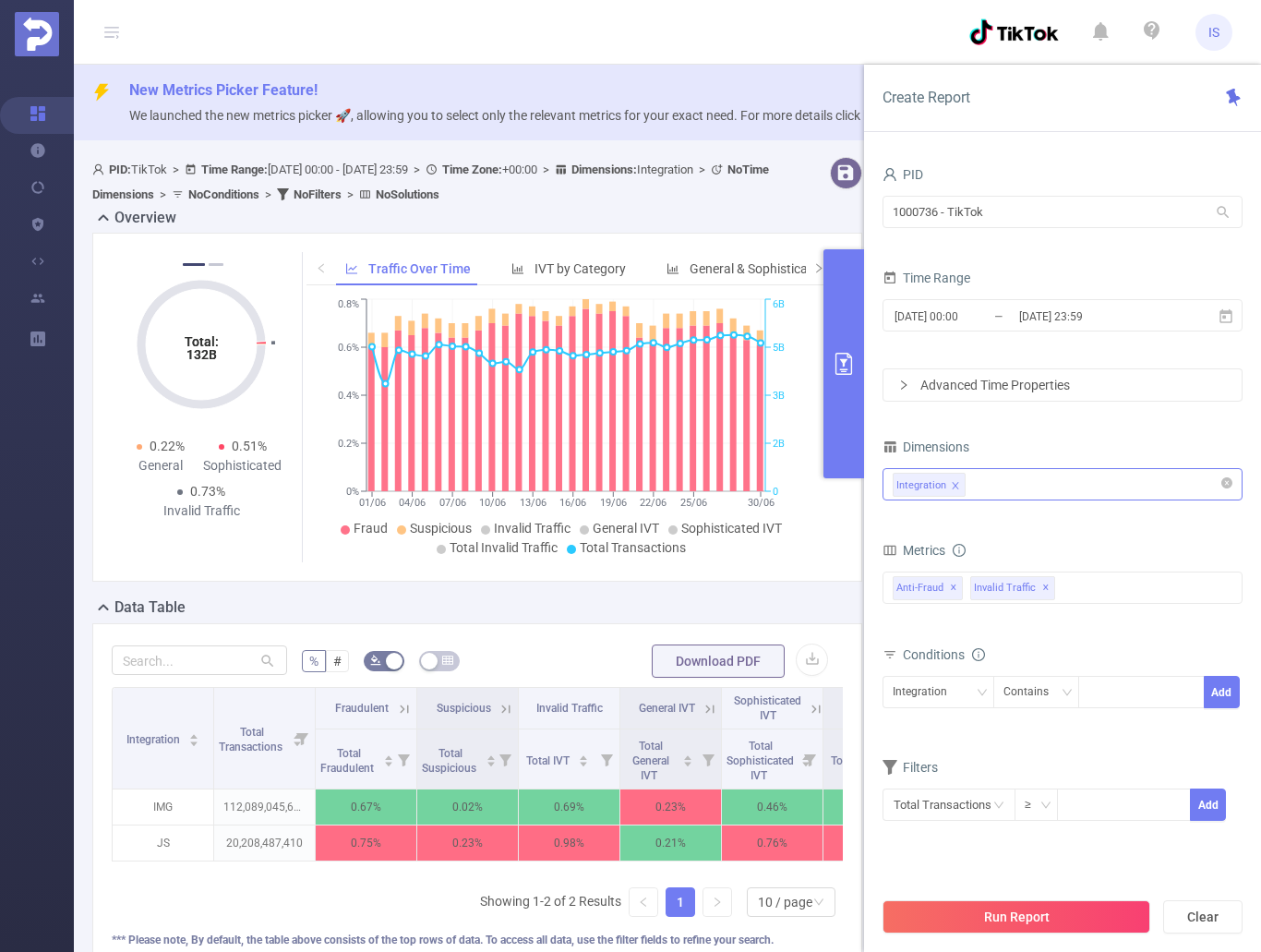
click at [968, 193] on div "1000736 - TikTok 1000736 - TikTok" at bounding box center [1062, 214] width 360 height 44
click at [1063, 46] on ul "IS" at bounding box center [1100, 32] width 263 height 63
click at [1124, 860] on div "PID 1000736 - TikTok 1000736 - TikTok Time Range 2025-06-01 00:00 _ 2025-06-30 …" at bounding box center [1062, 514] width 360 height 705
click at [1225, 308] on icon at bounding box center [1225, 316] width 17 height 17
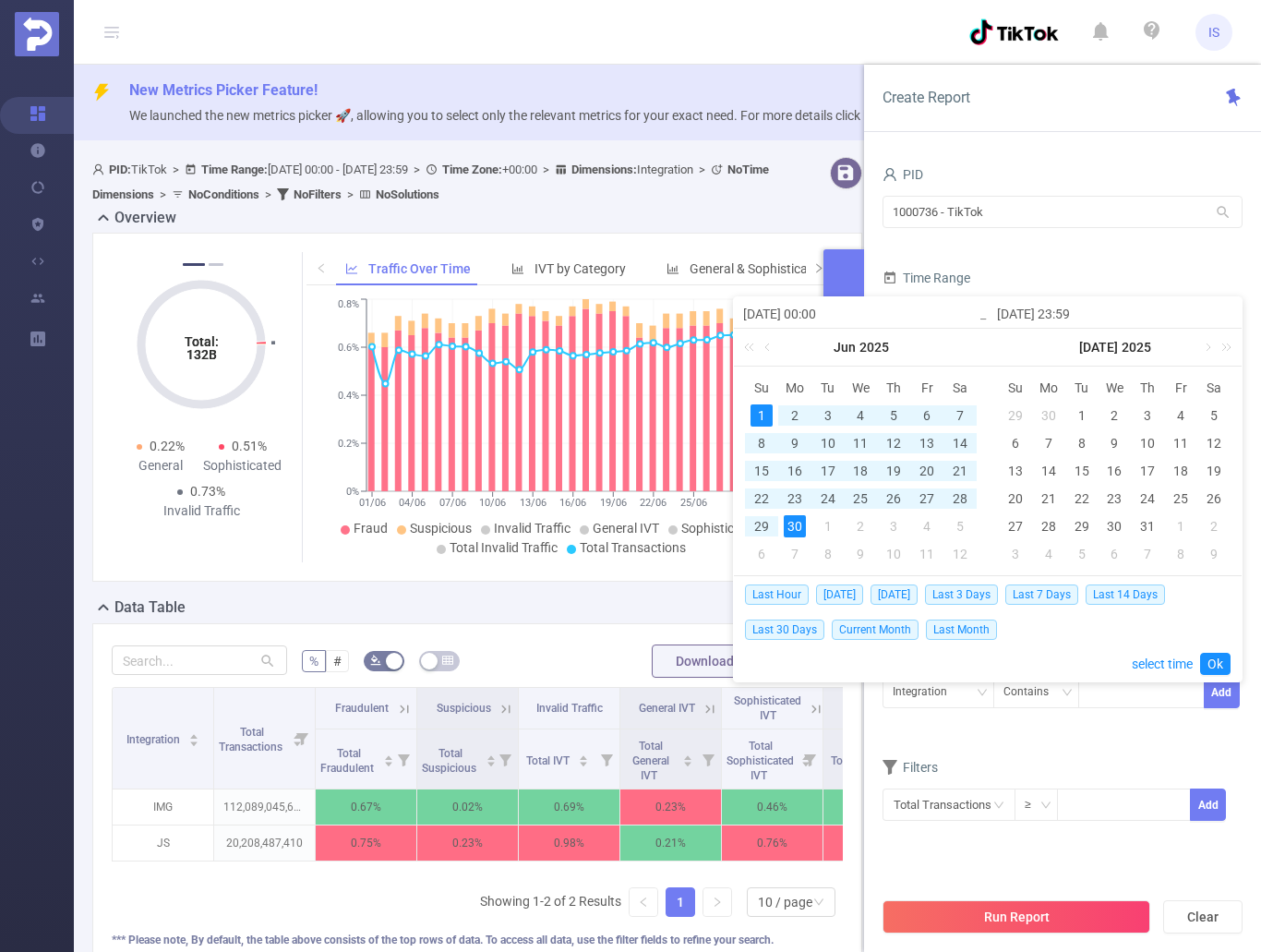
click at [763, 408] on div "1" at bounding box center [761, 415] width 22 height 22
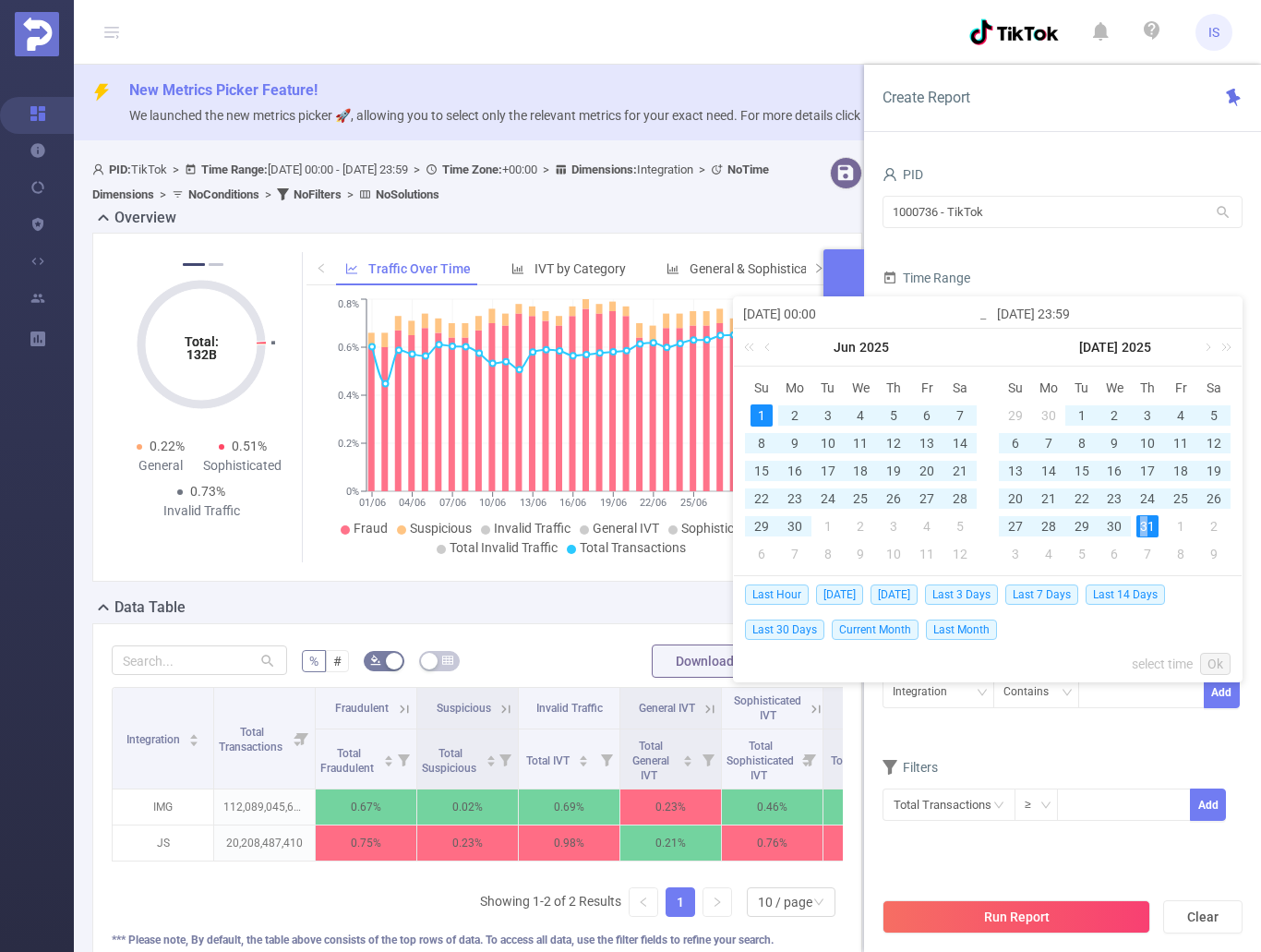
click at [1145, 524] on div "31" at bounding box center [1147, 526] width 22 height 22
type input "2025-07-31 23:59"
click at [1215, 660] on link "Ok" at bounding box center [1214, 664] width 31 height 22
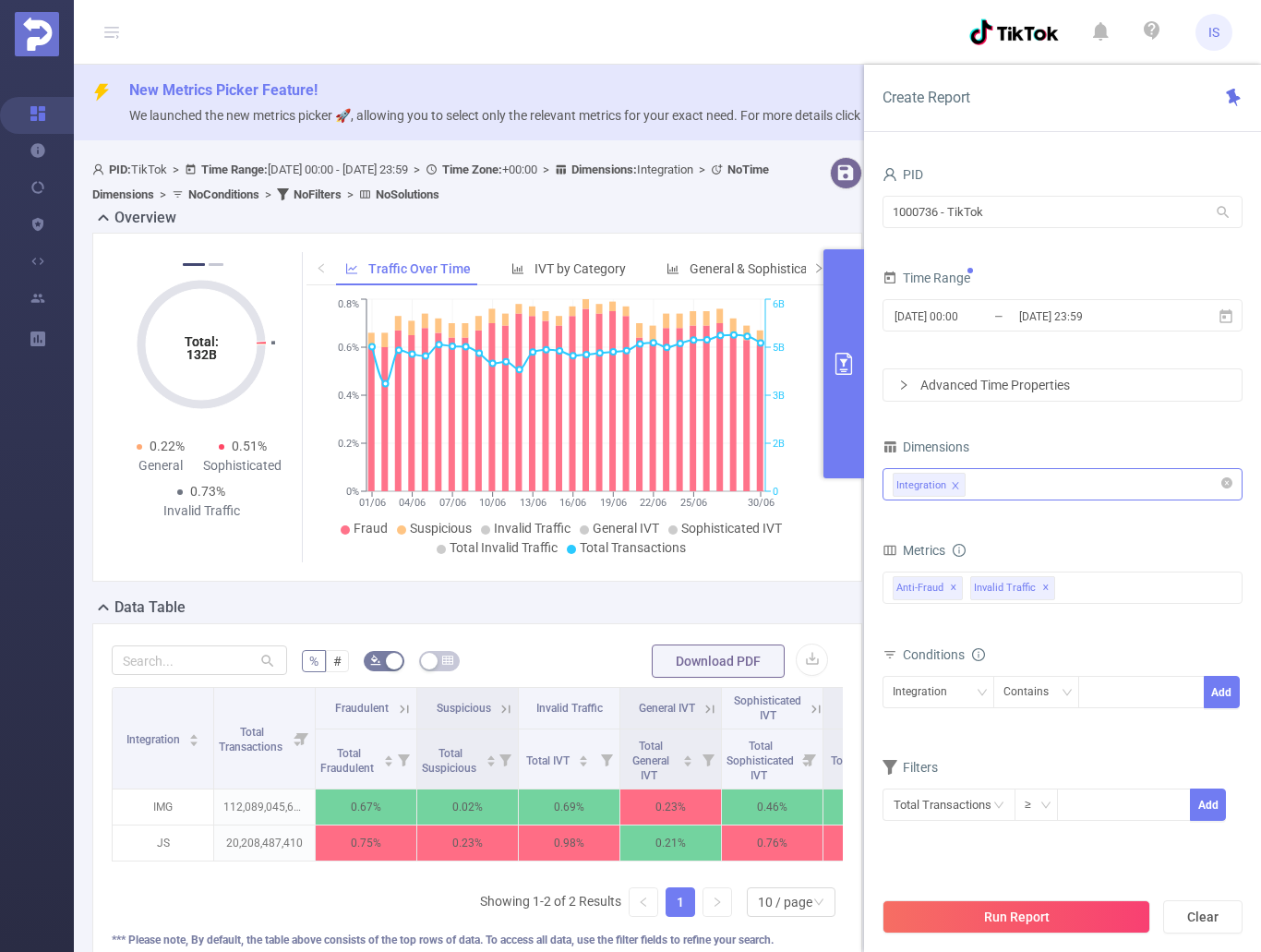
drag, startPoint x: 1037, startPoint y: 913, endPoint x: 1074, endPoint y: 950, distance: 52.3
click at [1037, 915] on button "Run Report" at bounding box center [1016, 916] width 267 height 34
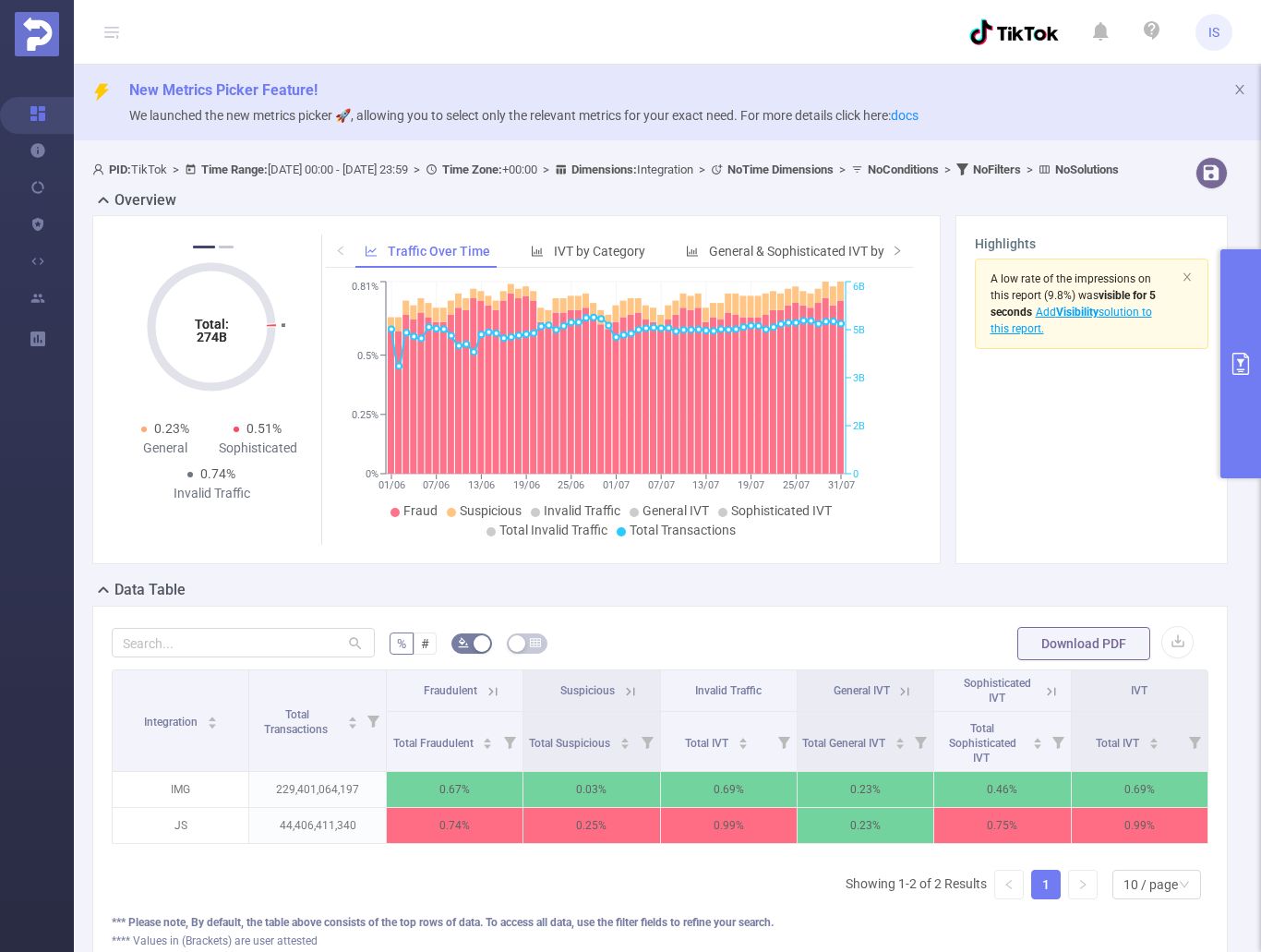
click at [1233, 392] on button "primary" at bounding box center [1240, 364] width 41 height 229
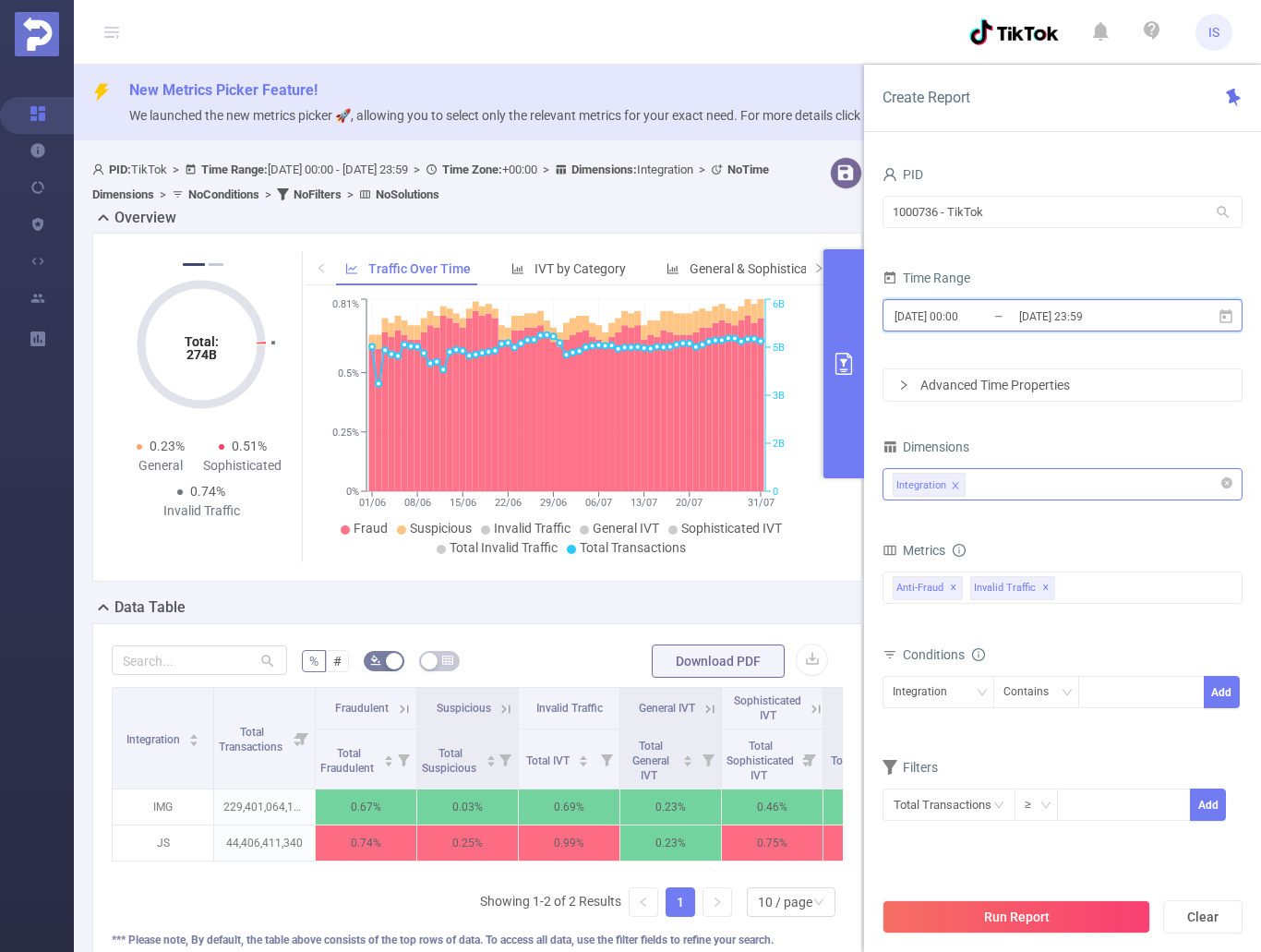
click at [1223, 311] on icon at bounding box center [1225, 315] width 13 height 14
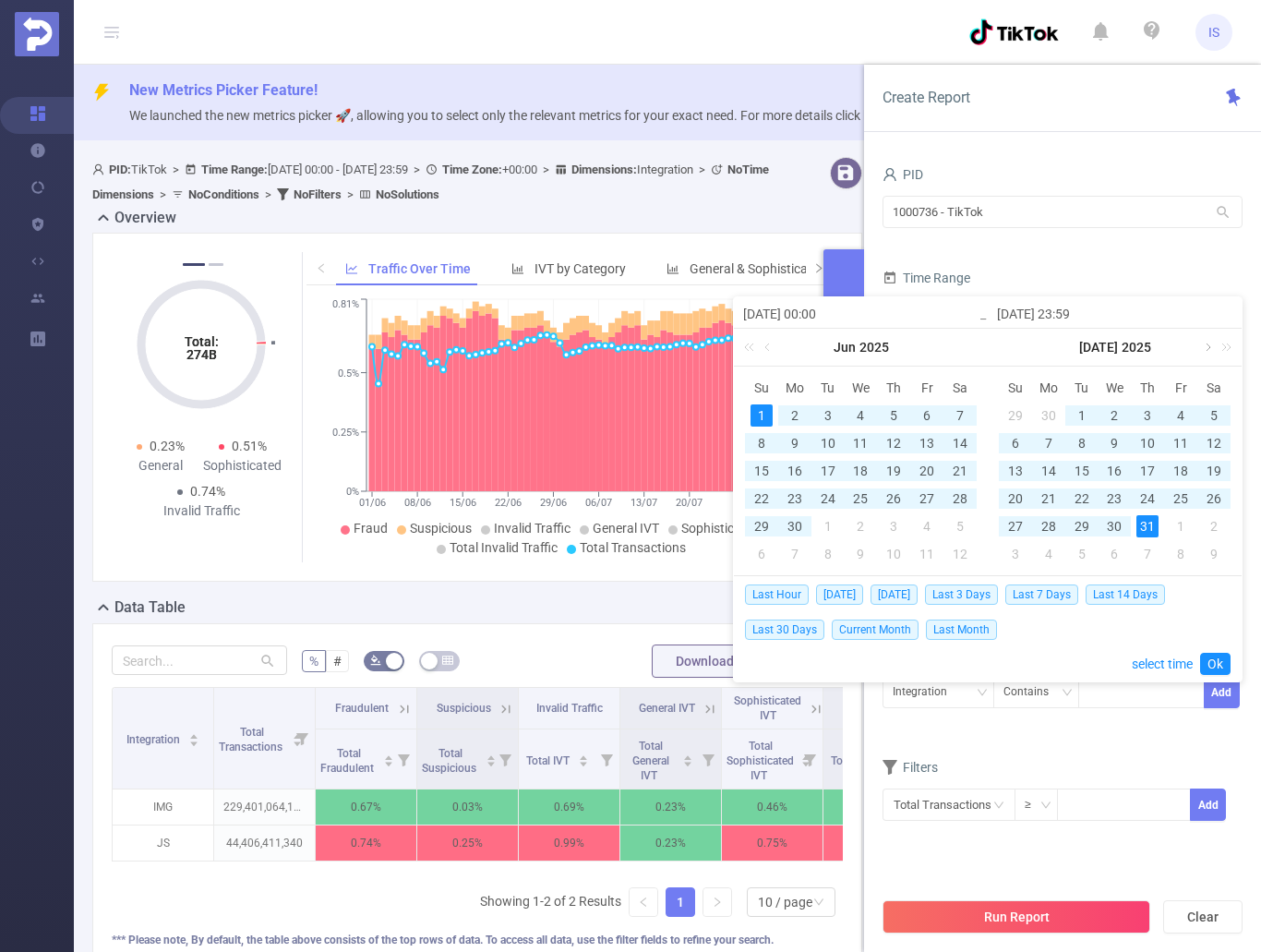
click at [1204, 347] on link at bounding box center [1206, 347] width 17 height 37
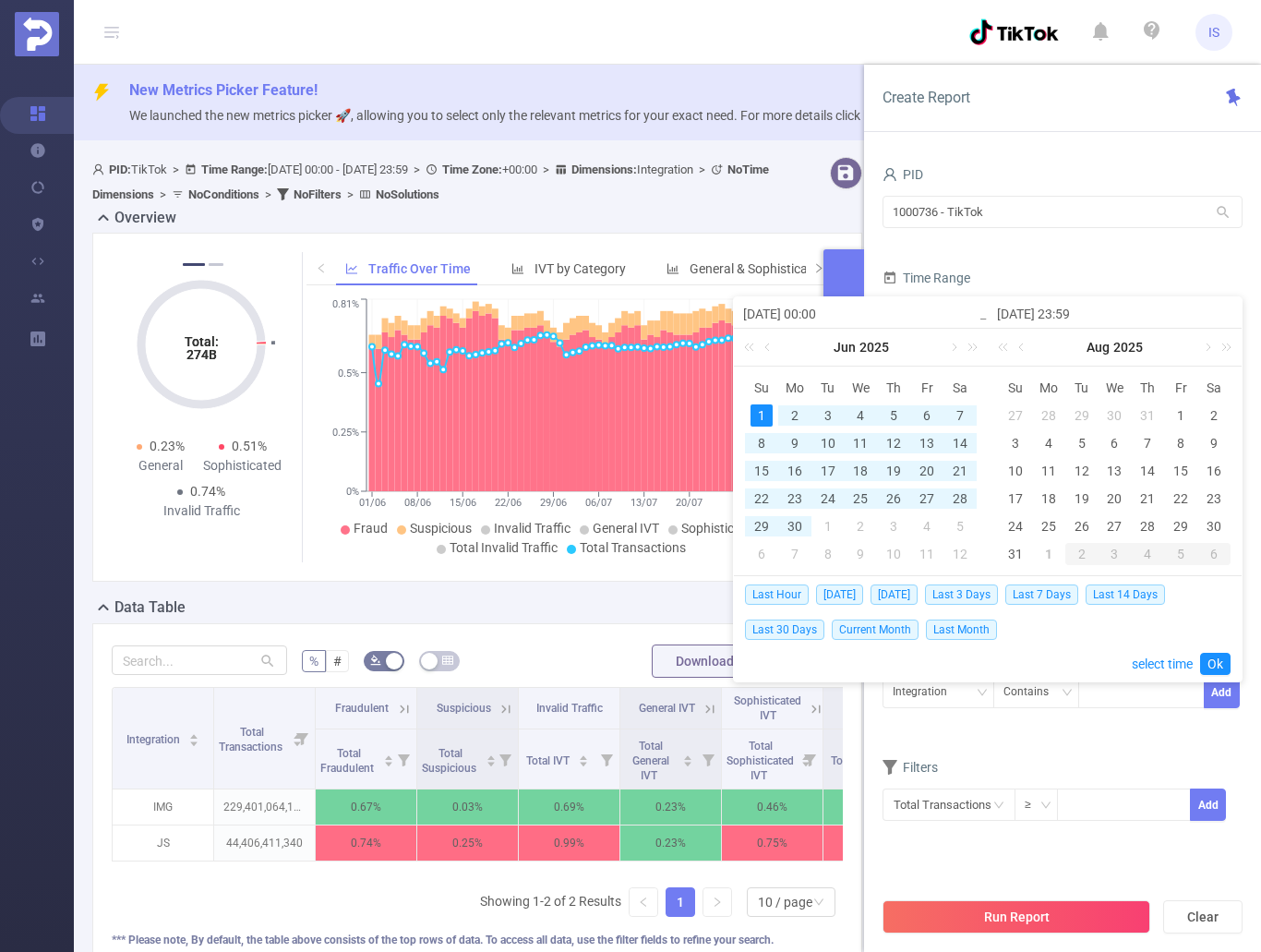
click at [1137, 247] on form "PID 1000736 - TikTok 1000736 - TikTok Time Range 2025-06-01 00:00 _ 2025-07-31 …" at bounding box center [1062, 281] width 360 height 240
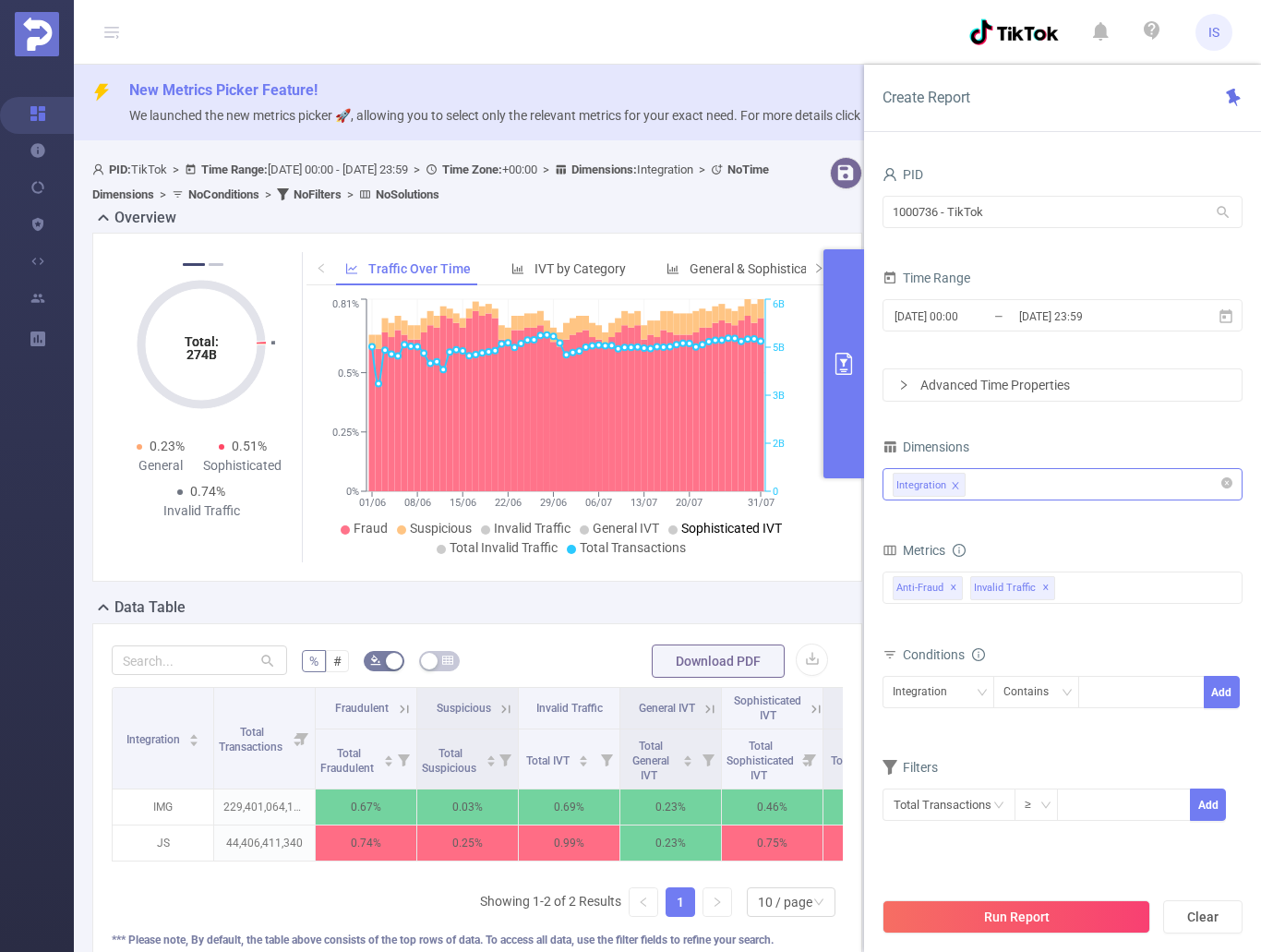
click at [846, 389] on button "primary" at bounding box center [843, 364] width 41 height 229
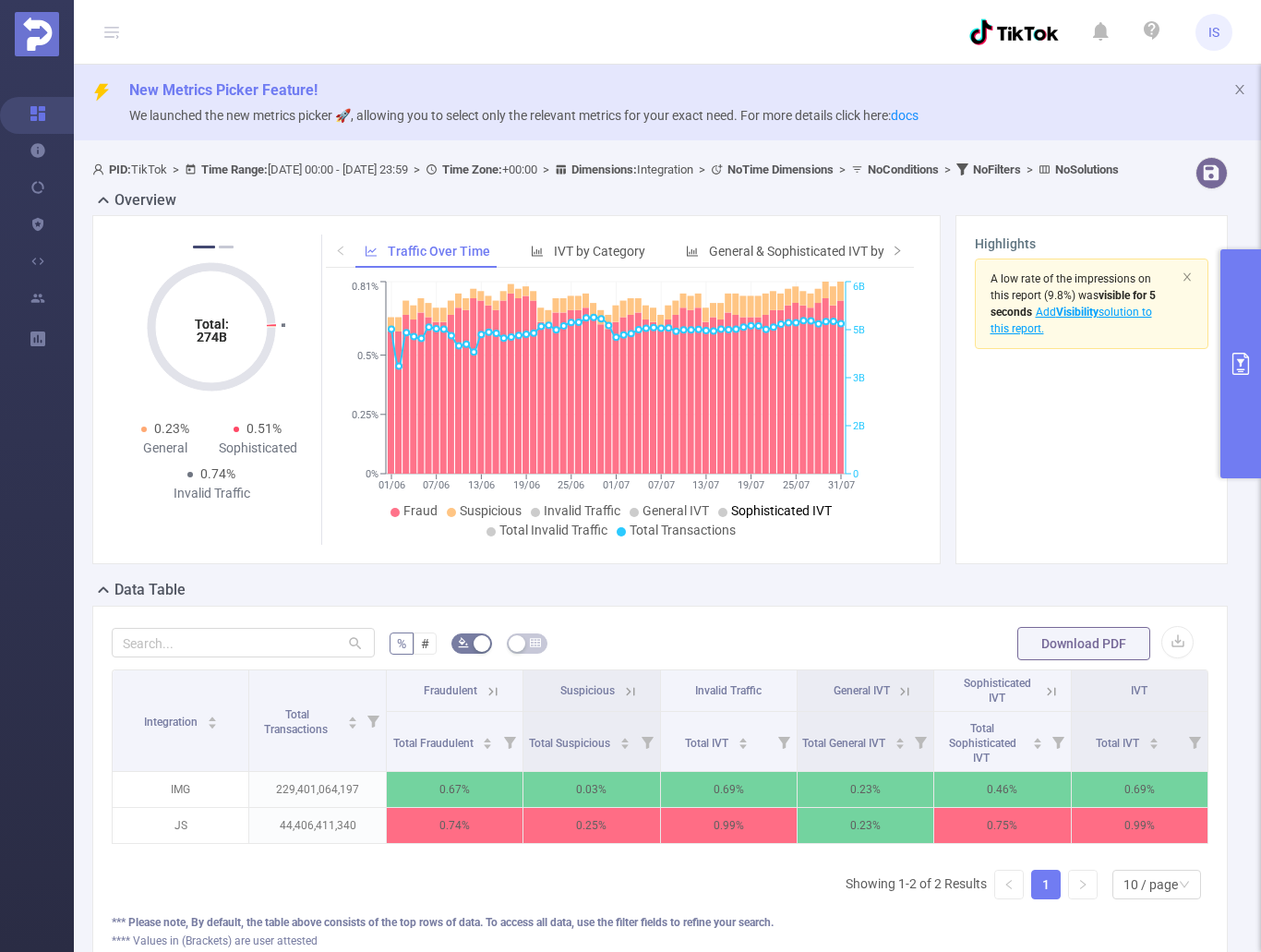
click at [1047, 695] on icon at bounding box center [1051, 690] width 8 height 8
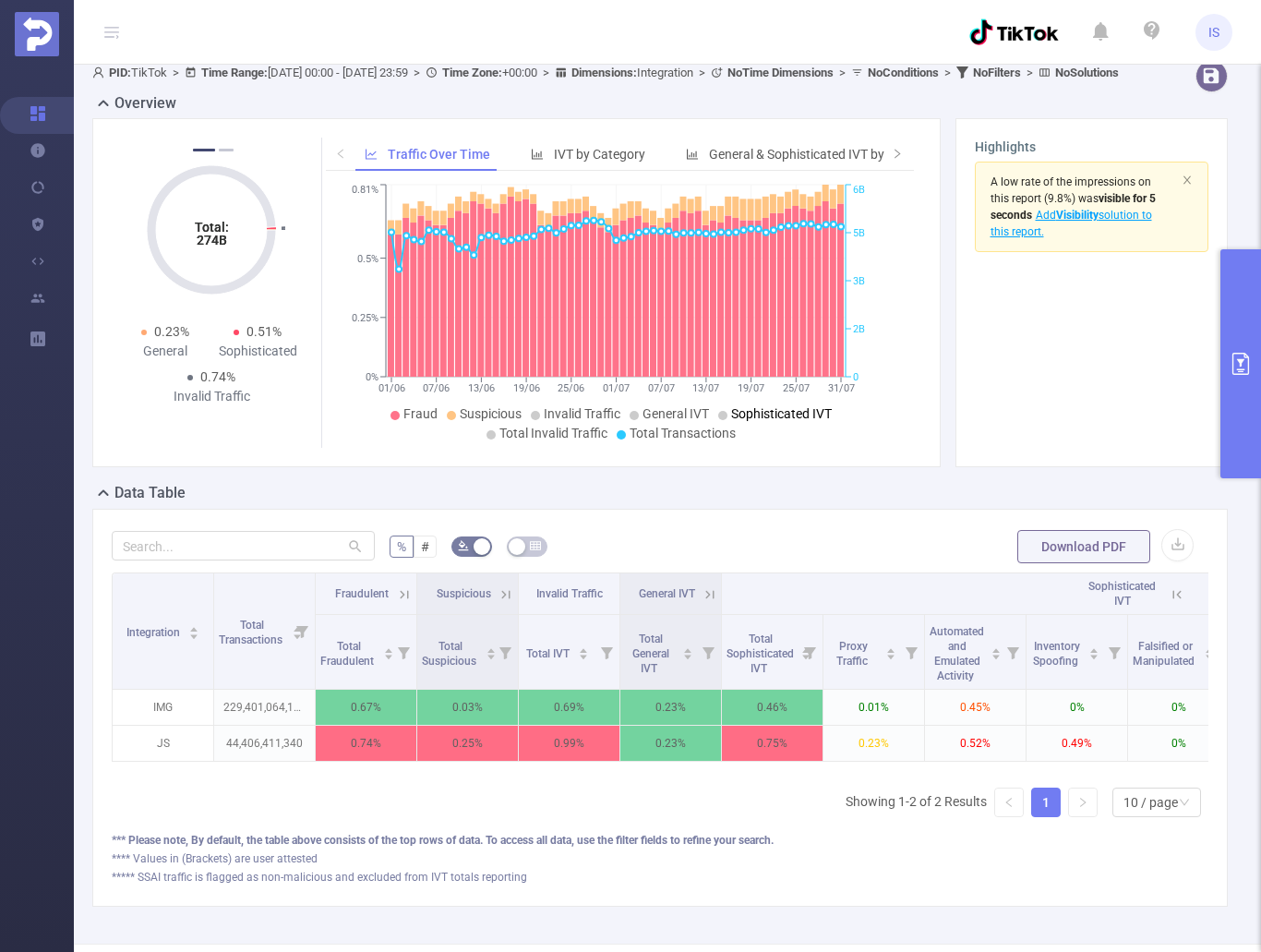
scroll to position [92, 0]
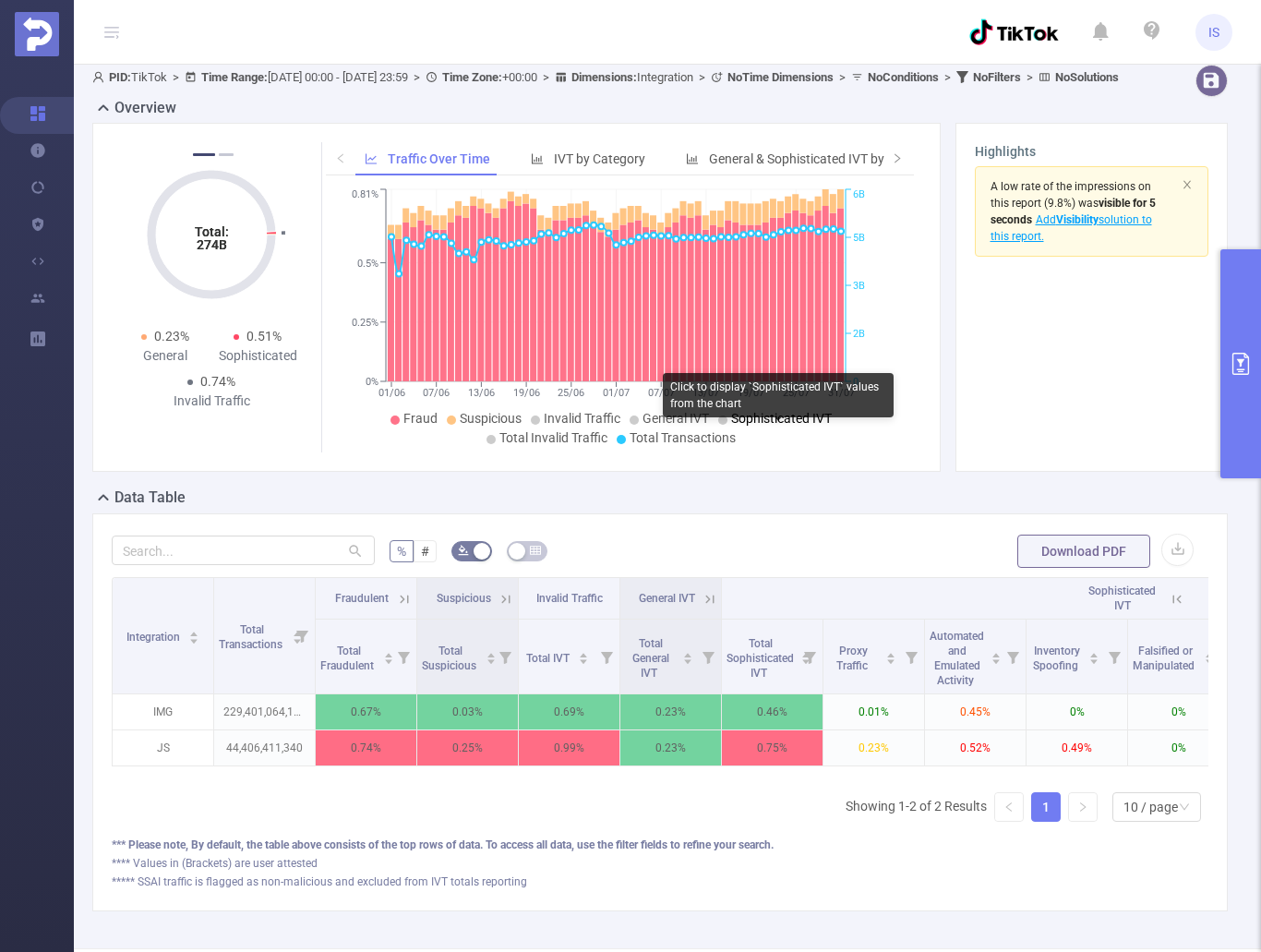
click at [789, 425] on span "Sophisticated IVT" at bounding box center [782, 418] width 101 height 15
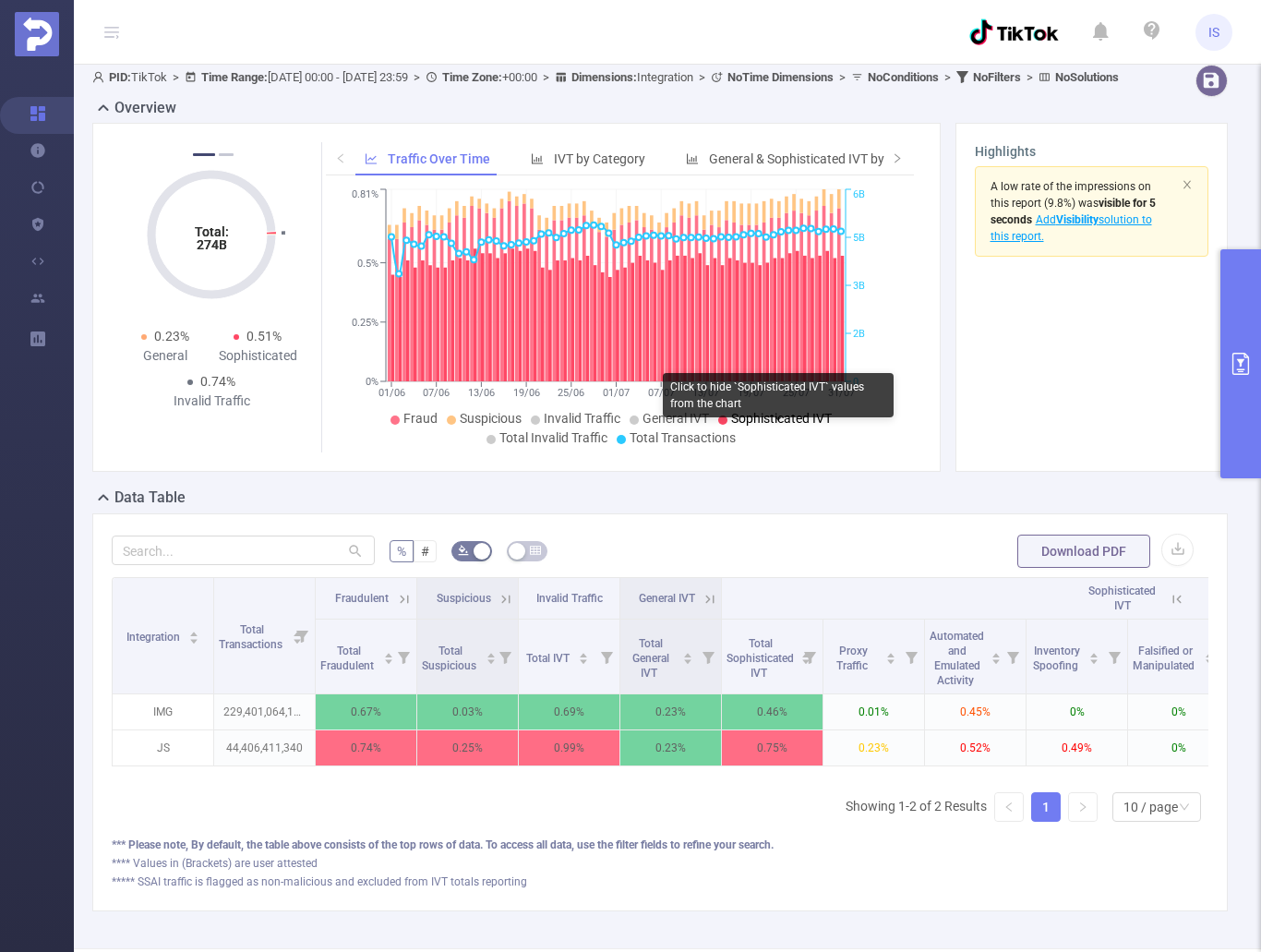
click at [789, 425] on span "Sophisticated IVT" at bounding box center [782, 418] width 101 height 15
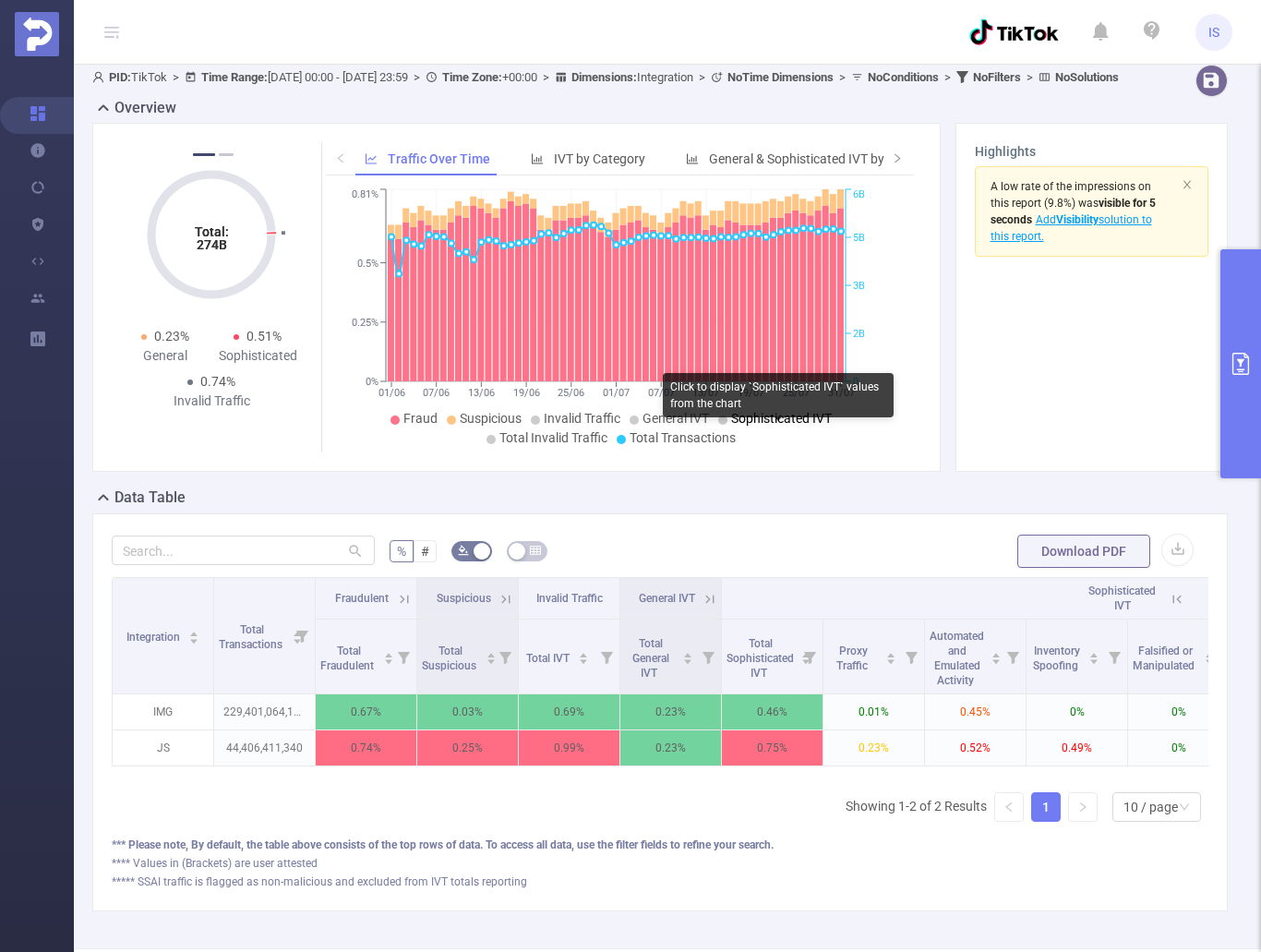
click at [789, 425] on span "Sophisticated IVT" at bounding box center [782, 418] width 101 height 15
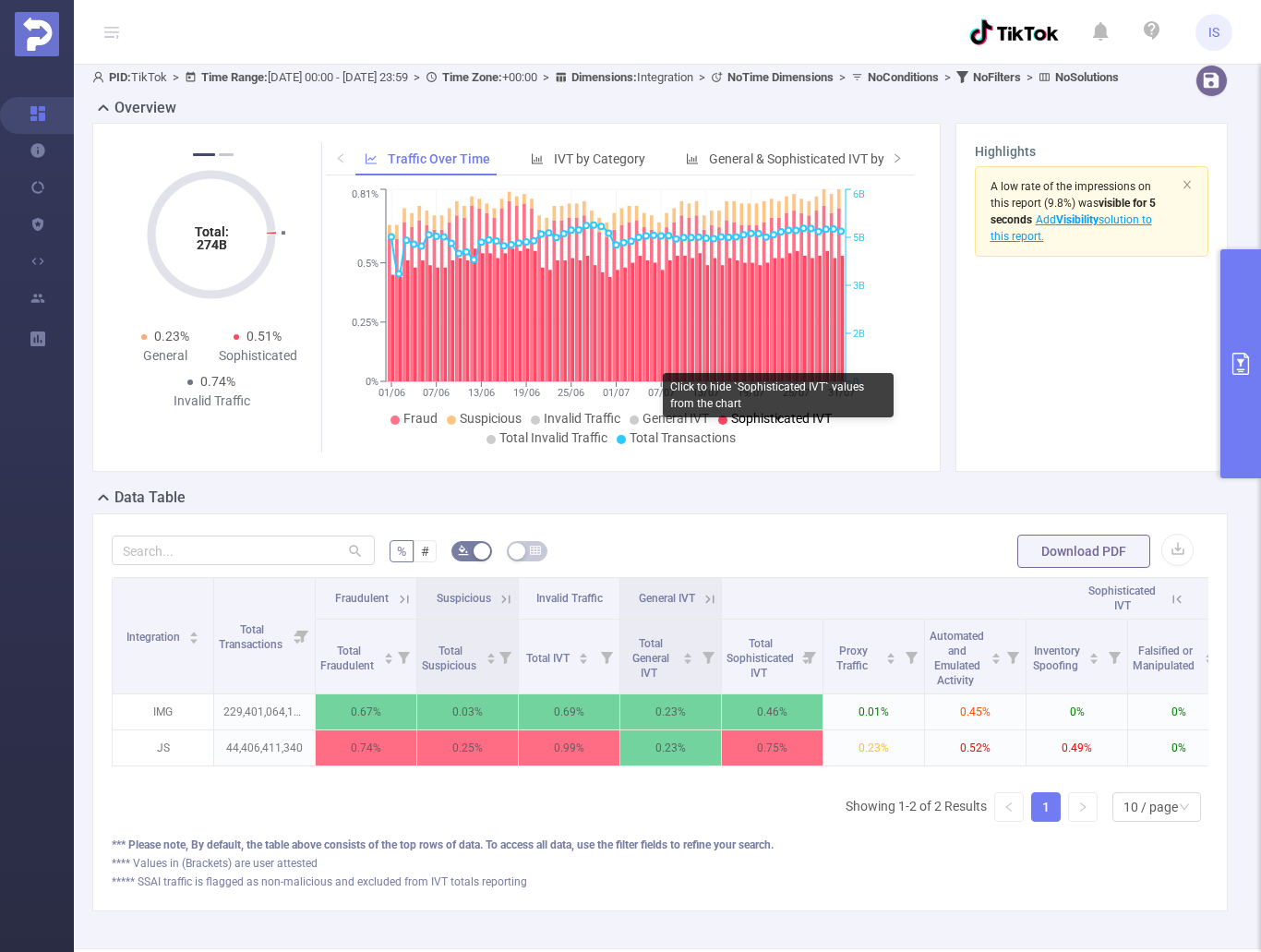
click at [789, 425] on span "Sophisticated IVT" at bounding box center [782, 418] width 101 height 15
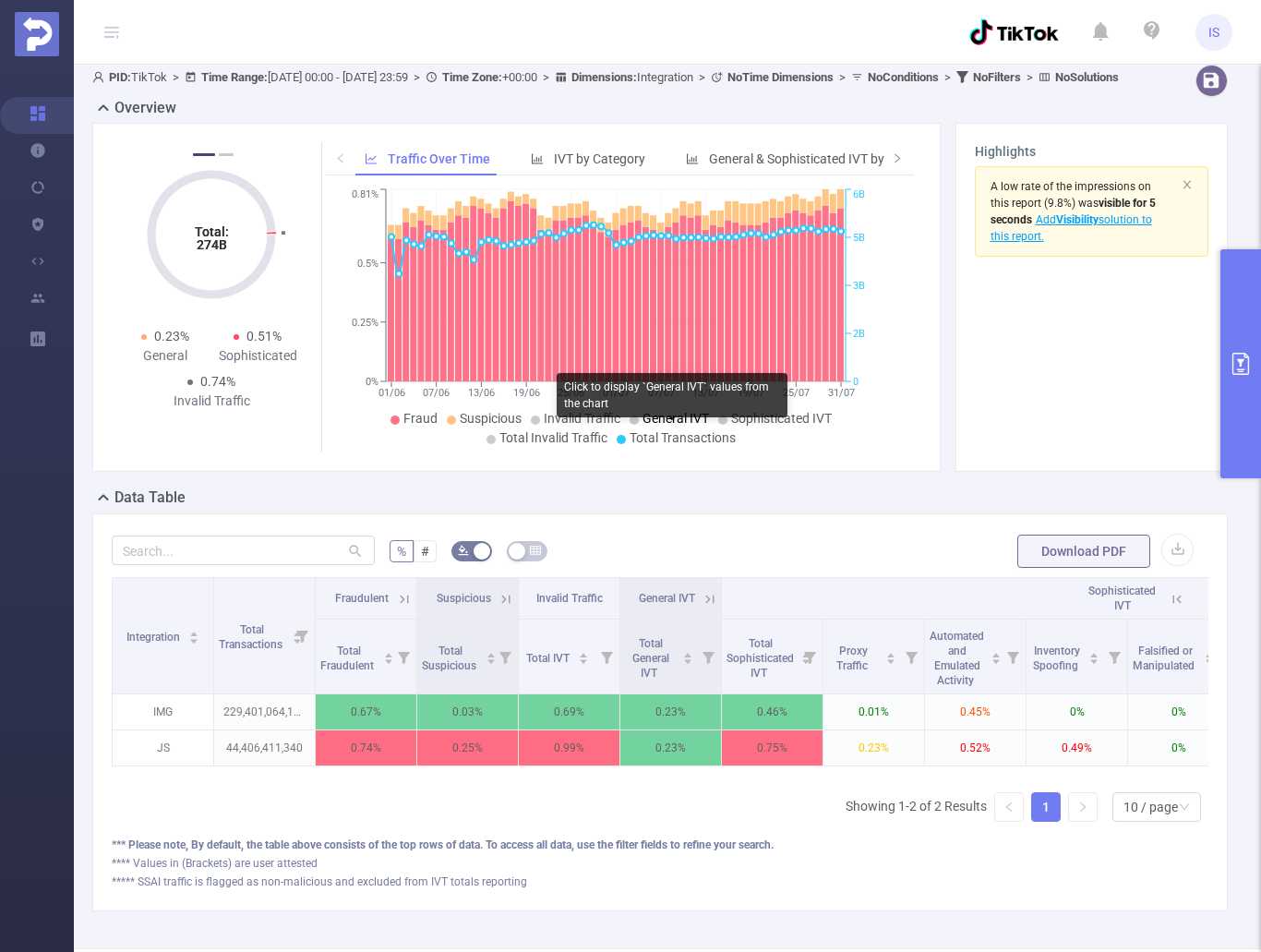
click at [674, 425] on span "General IVT" at bounding box center [675, 418] width 66 height 15
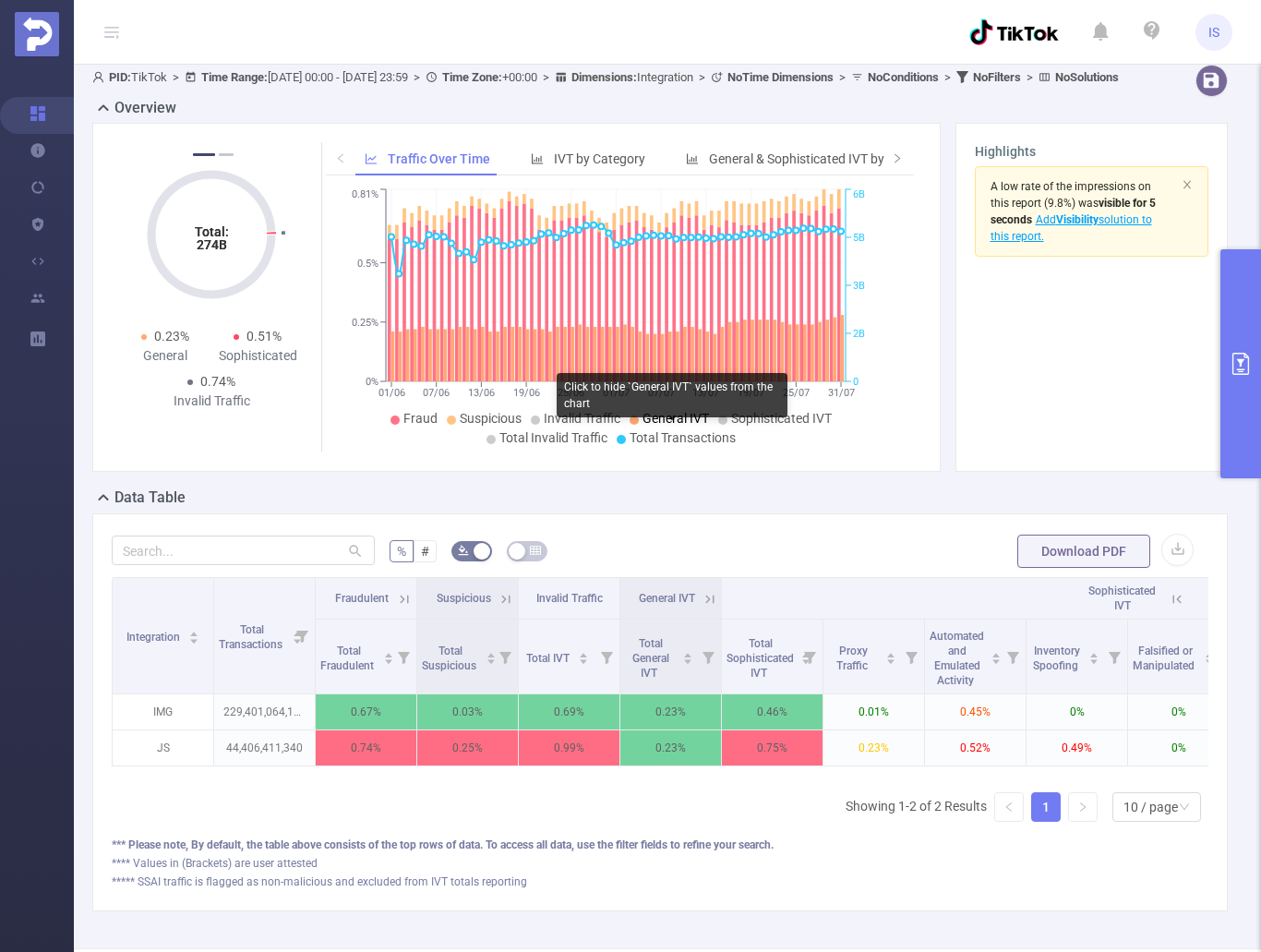
click at [674, 425] on span "General IVT" at bounding box center [675, 418] width 66 height 15
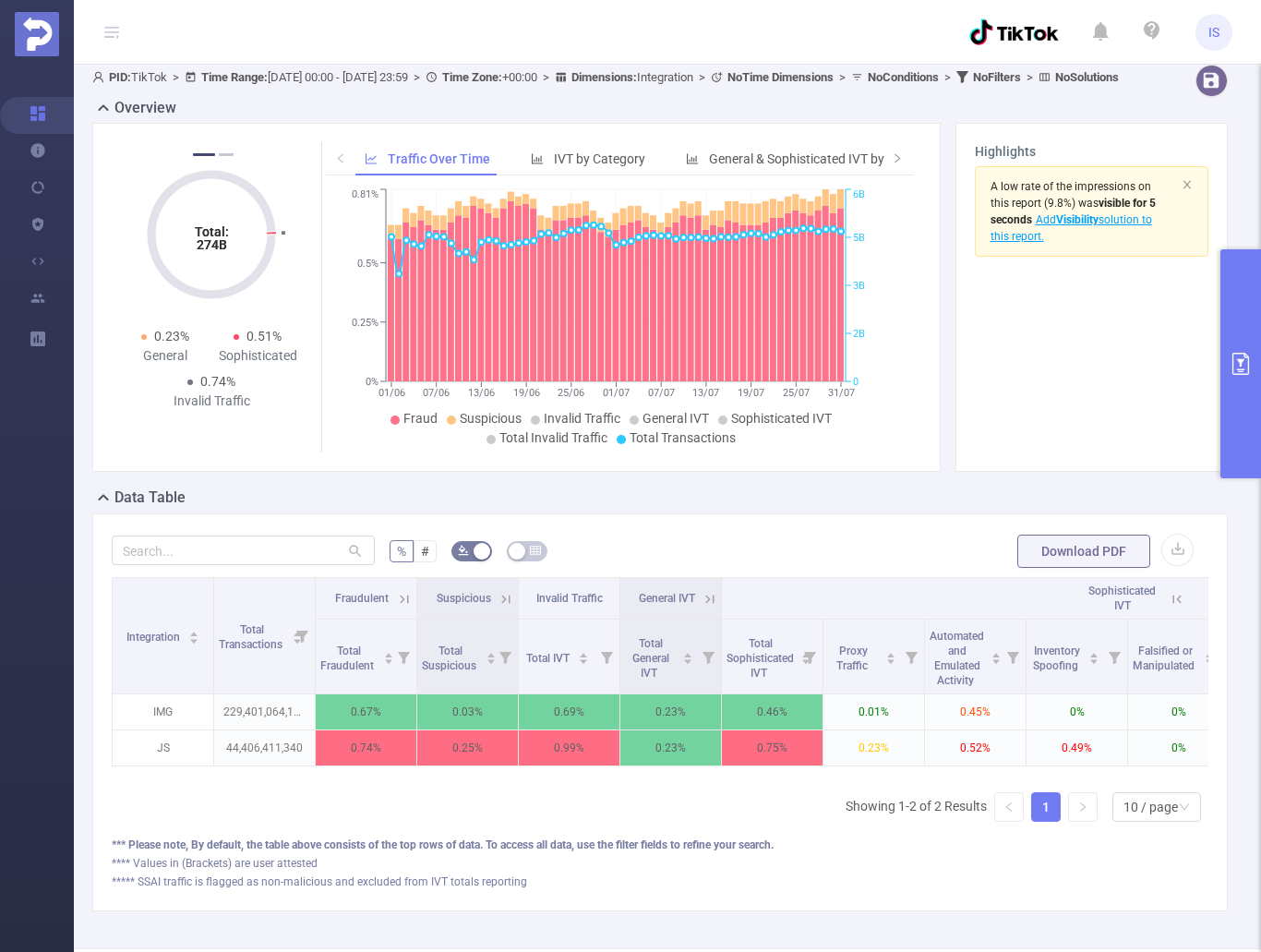
click at [1236, 376] on button "primary" at bounding box center [1240, 364] width 41 height 229
